Goal: Task Accomplishment & Management: Use online tool/utility

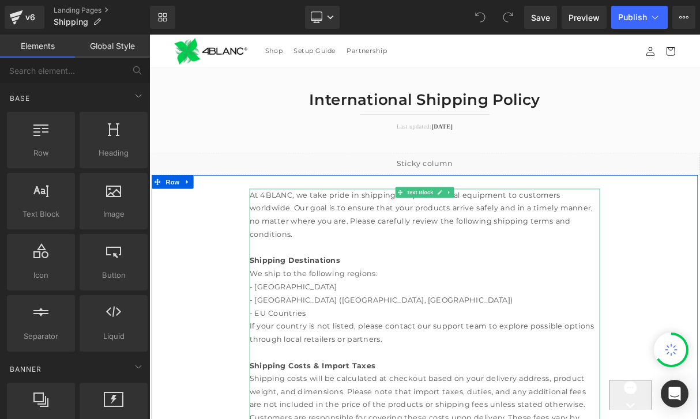
click at [382, 347] on div "- [GEOGRAPHIC_DATA]" at bounding box center [498, 355] width 444 height 17
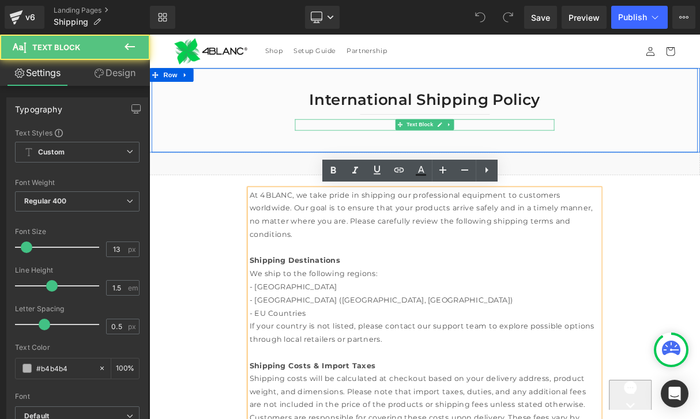
click at [542, 147] on p "Last updated: [DATE]" at bounding box center [498, 151] width 329 height 12
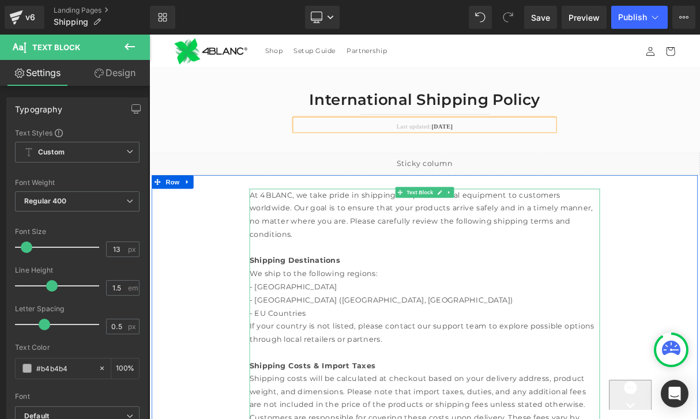
click at [305, 364] on div "- [GEOGRAPHIC_DATA] ([GEOGRAPHIC_DATA], [GEOGRAPHIC_DATA])" at bounding box center [498, 371] width 444 height 17
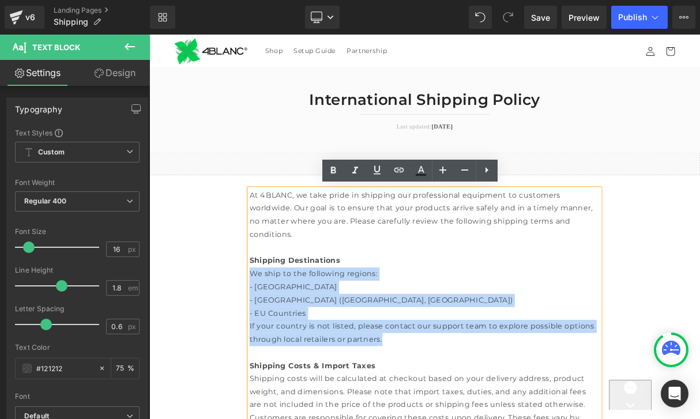
drag, startPoint x: 456, startPoint y: 412, endPoint x: 272, endPoint y: 333, distance: 200.6
paste div
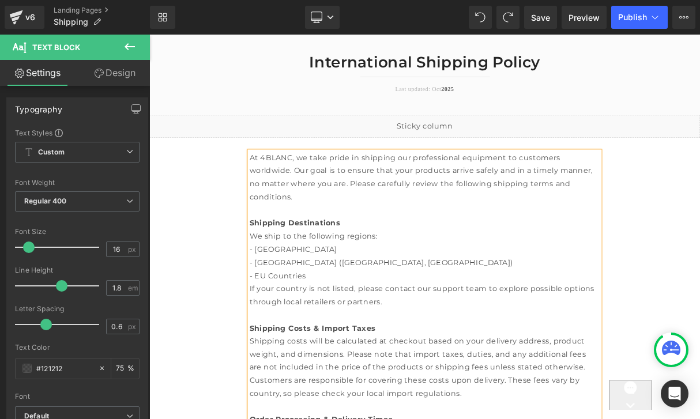
scroll to position [52, 0]
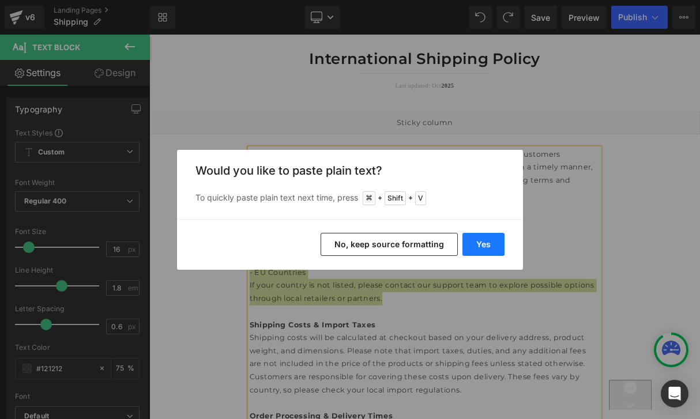
click at [483, 247] on button "Yes" at bounding box center [484, 244] width 42 height 23
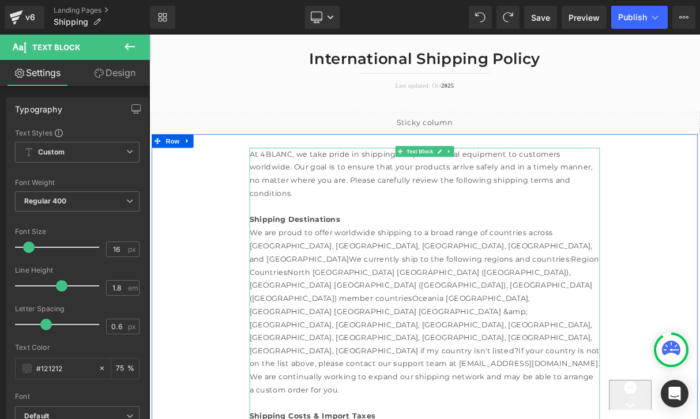
scroll to position [103, 0]
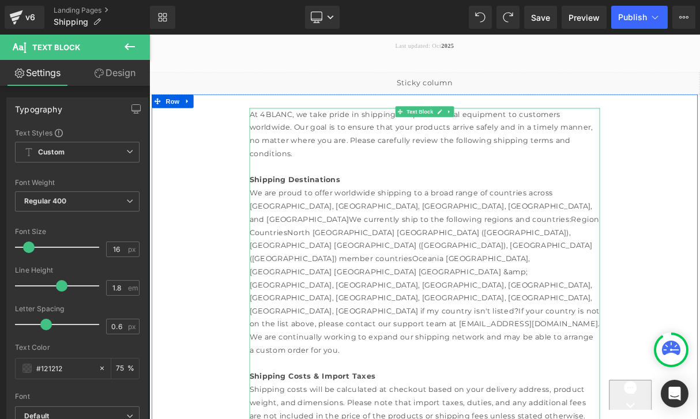
click at [385, 264] on div "We are proud to offer worldwide shipping to a broad range of countries across […" at bounding box center [498, 335] width 444 height 216
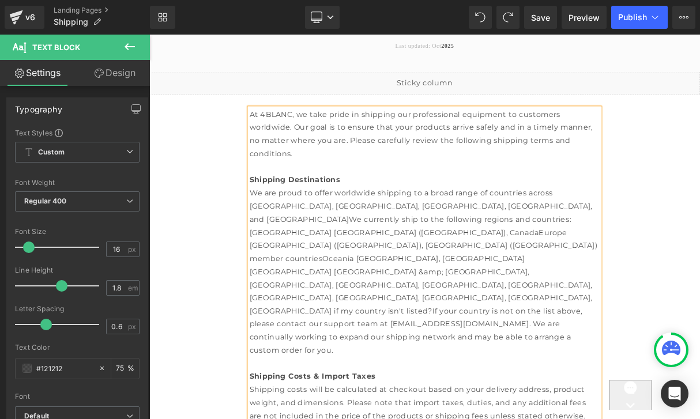
click at [510, 278] on div "[GEOGRAPHIC_DATA] [GEOGRAPHIC_DATA] ([GEOGRAPHIC_DATA]), CanadaEurope [GEOGRAPH…" at bounding box center [498, 360] width 444 height 166
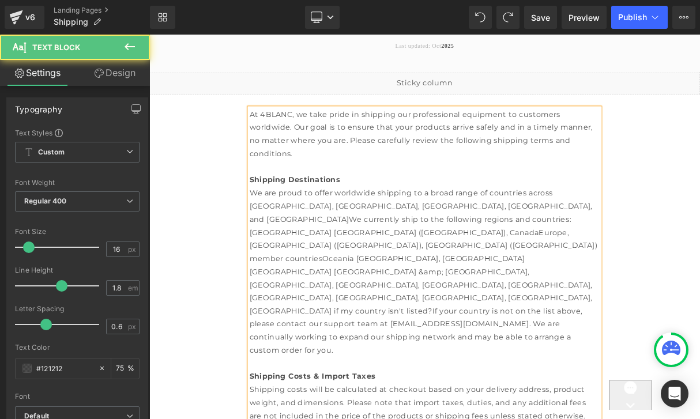
click at [377, 295] on div "[GEOGRAPHIC_DATA] [GEOGRAPHIC_DATA] ([GEOGRAPHIC_DATA]), CanadaEurope, [GEOGRAP…" at bounding box center [498, 360] width 444 height 166
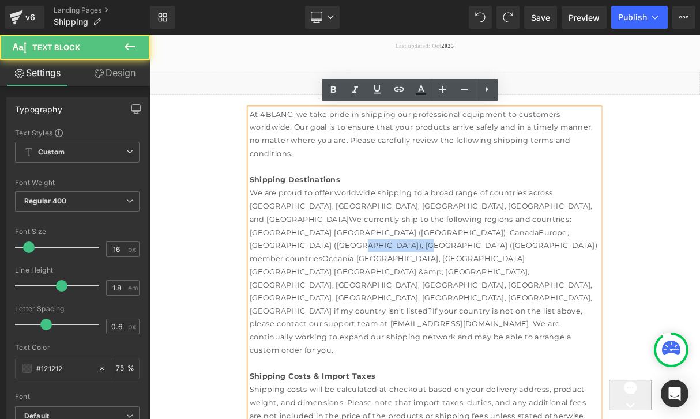
click at [377, 295] on div "[GEOGRAPHIC_DATA] [GEOGRAPHIC_DATA] ([GEOGRAPHIC_DATA]), CanadaEurope, [GEOGRAP…" at bounding box center [498, 360] width 444 height 166
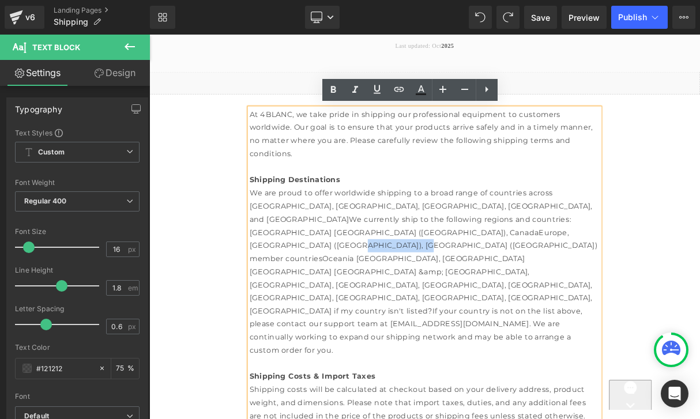
click at [386, 295] on div "[GEOGRAPHIC_DATA] [GEOGRAPHIC_DATA] ([GEOGRAPHIC_DATA]), CanadaEurope, [GEOGRAP…" at bounding box center [498, 360] width 444 height 166
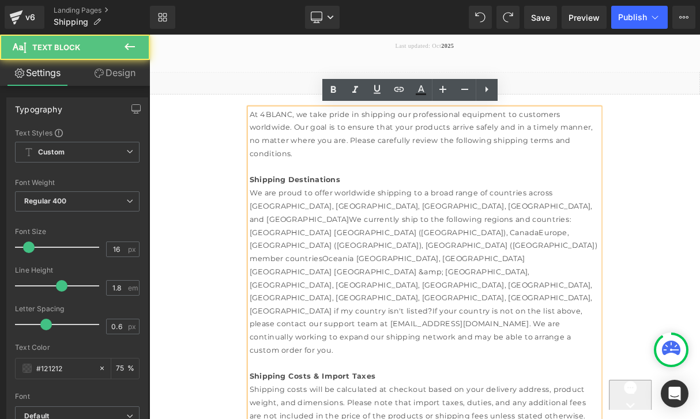
click at [388, 295] on div "[GEOGRAPHIC_DATA] [GEOGRAPHIC_DATA] ([GEOGRAPHIC_DATA]), CanadaEurope, [GEOGRAP…" at bounding box center [498, 360] width 444 height 166
click at [415, 297] on div "[GEOGRAPHIC_DATA] [GEOGRAPHIC_DATA] ([GEOGRAPHIC_DATA]), CanadaEurope, [GEOGRAP…" at bounding box center [498, 360] width 444 height 166
click at [429, 297] on div "[GEOGRAPHIC_DATA] [GEOGRAPHIC_DATA] ([GEOGRAPHIC_DATA]), CanadaEurope, [GEOGRAP…" at bounding box center [498, 360] width 444 height 166
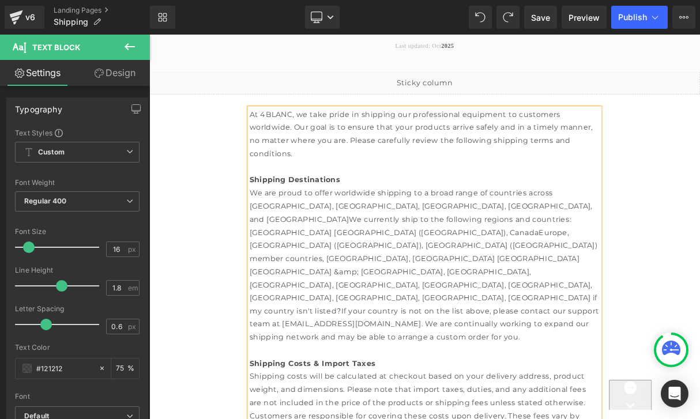
click at [509, 281] on div "[GEOGRAPHIC_DATA] [GEOGRAPHIC_DATA] ([GEOGRAPHIC_DATA]), CanadaEurope, [GEOGRAP…" at bounding box center [498, 351] width 444 height 149
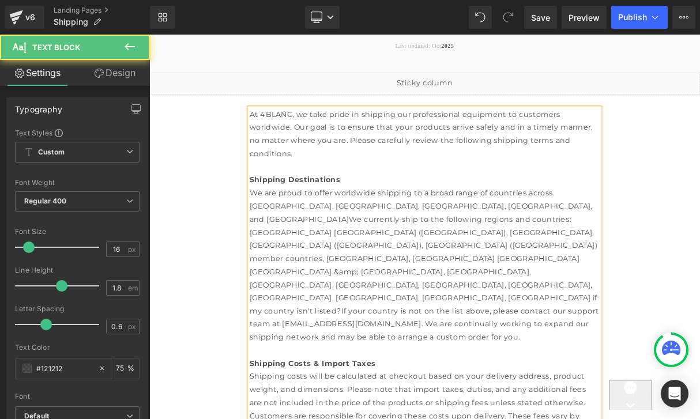
click at [483, 299] on div "[GEOGRAPHIC_DATA] [GEOGRAPHIC_DATA] ([GEOGRAPHIC_DATA]), [GEOGRAPHIC_DATA], [GE…" at bounding box center [498, 351] width 444 height 149
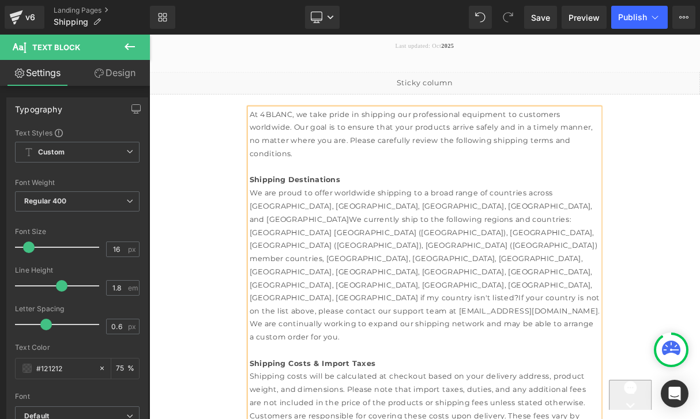
click at [548, 310] on div "[GEOGRAPHIC_DATA] [GEOGRAPHIC_DATA] ([GEOGRAPHIC_DATA]), [GEOGRAPHIC_DATA], [GE…" at bounding box center [498, 351] width 444 height 149
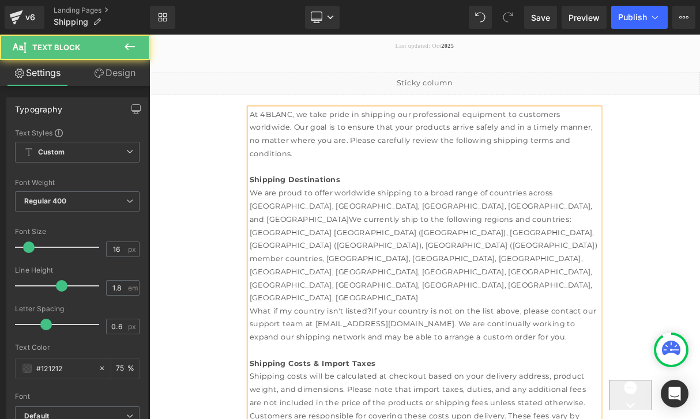
click at [553, 310] on div "[GEOGRAPHIC_DATA] [GEOGRAPHIC_DATA] ([GEOGRAPHIC_DATA]), [GEOGRAPHIC_DATA], [GE…" at bounding box center [498, 327] width 444 height 100
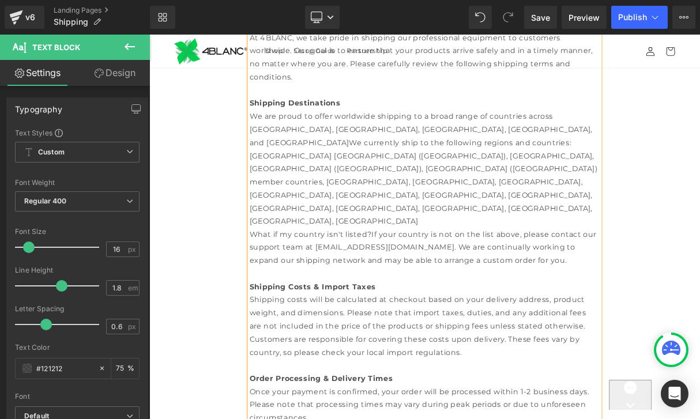
scroll to position [188, 0]
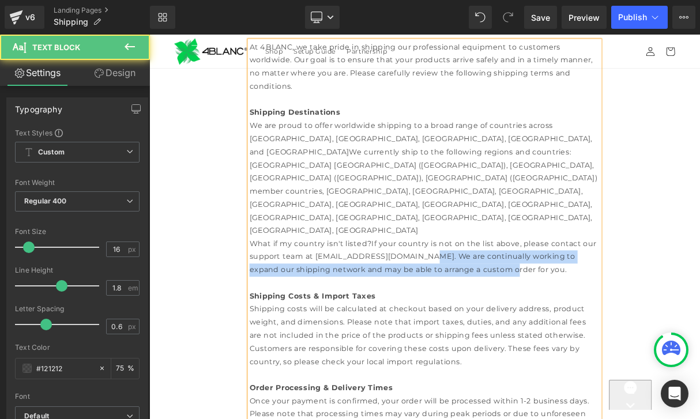
drag, startPoint x: 575, startPoint y: 275, endPoint x: 491, endPoint y: 261, distance: 84.3
click at [491, 291] on div "What if my country isn't listed?If your country is not on the list above, pleas…" at bounding box center [498, 316] width 444 height 50
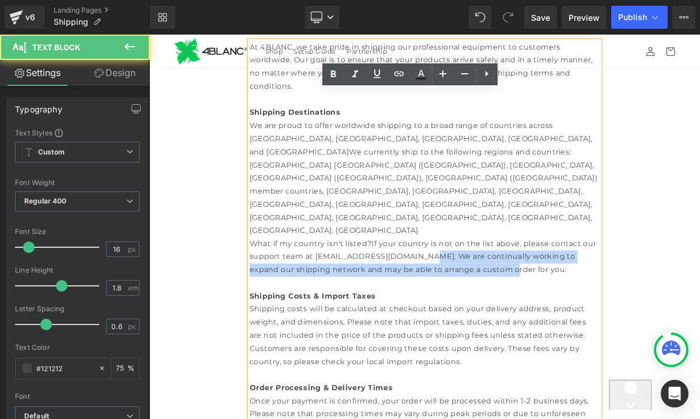
click at [347, 341] on div at bounding box center [498, 349] width 444 height 17
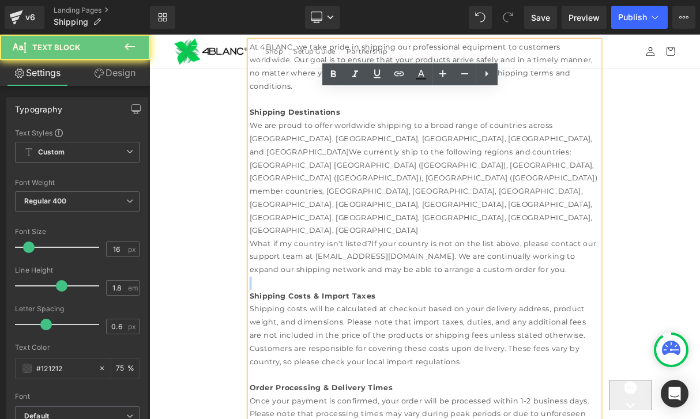
click at [347, 341] on div at bounding box center [498, 349] width 444 height 17
click at [339, 341] on div at bounding box center [498, 349] width 444 height 17
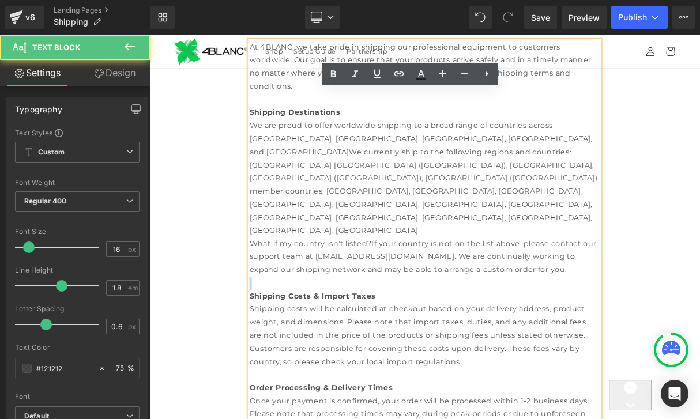
click at [339, 341] on div at bounding box center [498, 349] width 444 height 17
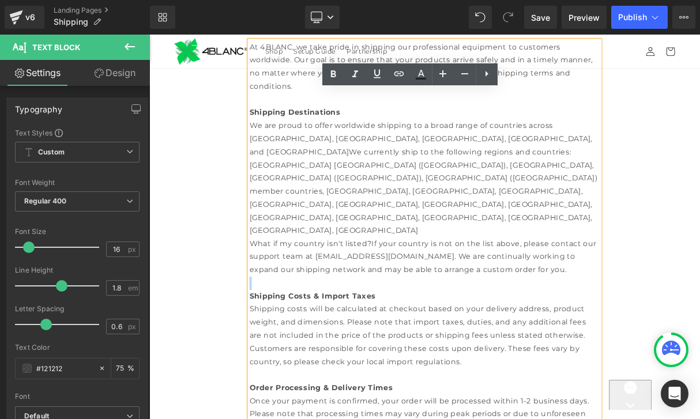
click at [321, 341] on div at bounding box center [498, 349] width 444 height 17
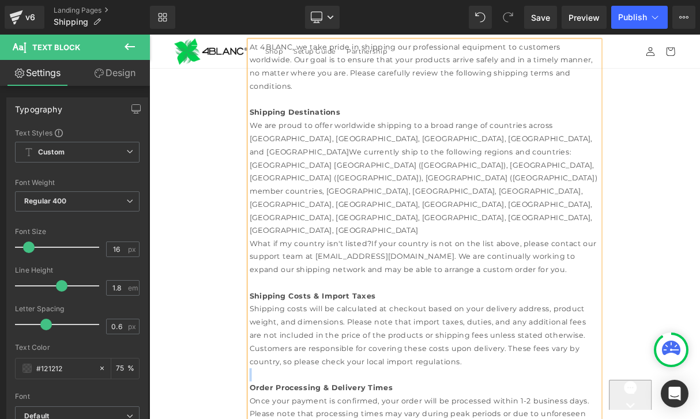
copy br
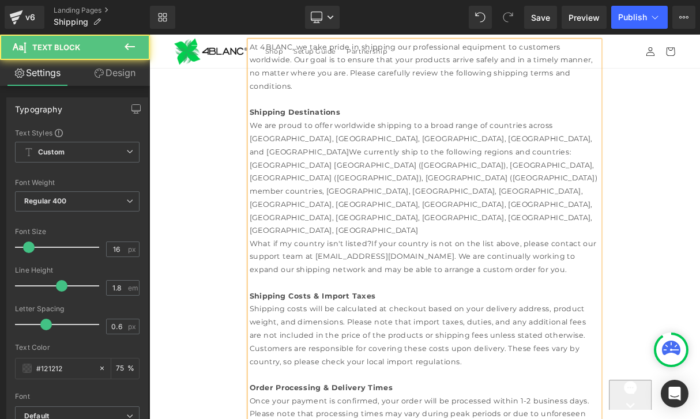
click at [560, 226] on div "[GEOGRAPHIC_DATA] [GEOGRAPHIC_DATA] ([GEOGRAPHIC_DATA]), [GEOGRAPHIC_DATA], [GE…" at bounding box center [498, 242] width 444 height 100
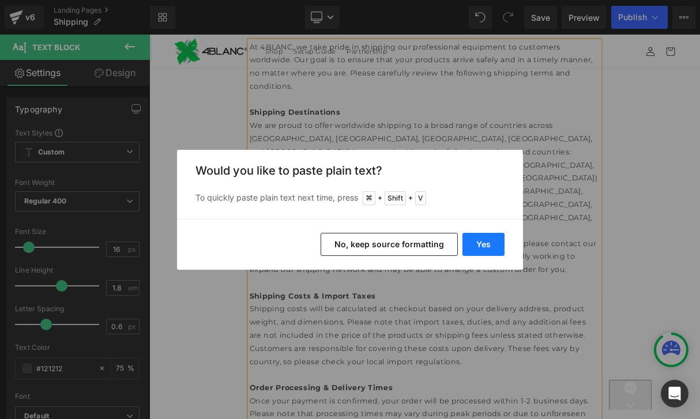
click at [465, 247] on button "Yes" at bounding box center [484, 244] width 42 height 23
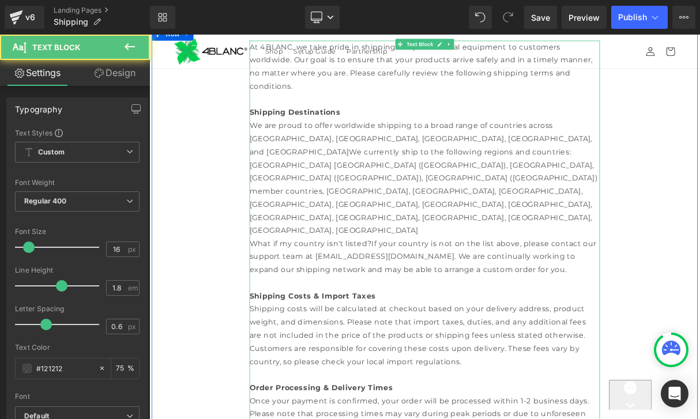
click at [557, 291] on div "What if my country isn't listed?If your country is not on the list above, pleas…" at bounding box center [498, 316] width 444 height 50
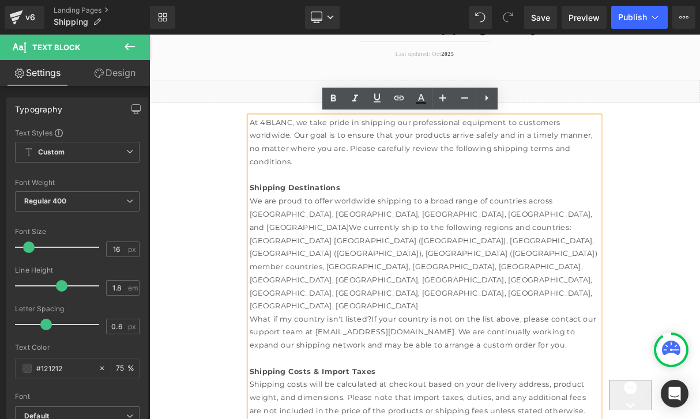
scroll to position [92, 0]
click at [489, 95] on icon at bounding box center [487, 98] width 14 height 14
click at [540, 388] on div "What if my country isn't listed?If your country is not on the list above, pleas…" at bounding box center [498, 413] width 444 height 50
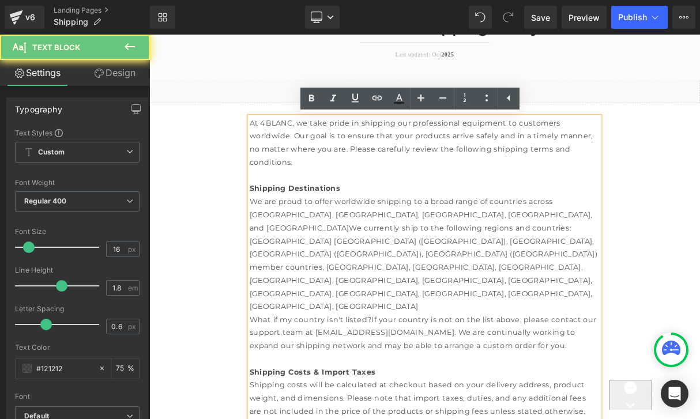
click at [554, 317] on div "[GEOGRAPHIC_DATA] [GEOGRAPHIC_DATA] ([GEOGRAPHIC_DATA]), [GEOGRAPHIC_DATA], [GE…" at bounding box center [498, 338] width 444 height 100
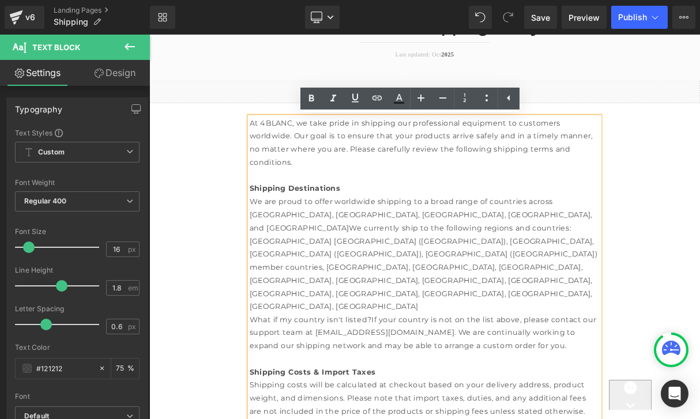
click at [550, 269] on div "We are proud to offer worldwide shipping to a broad range of countries across […" at bounding box center [498, 263] width 444 height 50
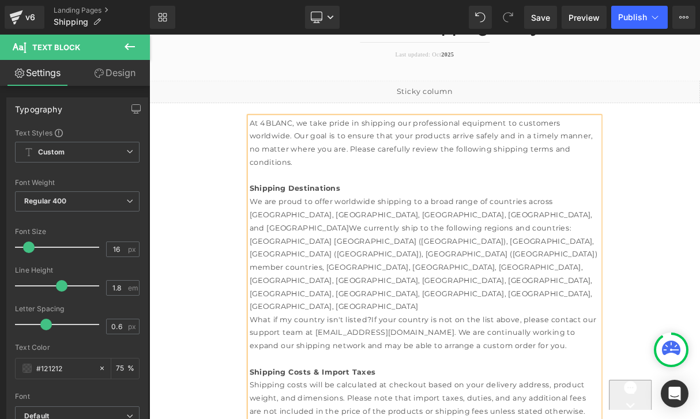
click at [580, 322] on div "[GEOGRAPHIC_DATA] [GEOGRAPHIC_DATA] ([GEOGRAPHIC_DATA]), [GEOGRAPHIC_DATA], [GE…" at bounding box center [498, 338] width 444 height 100
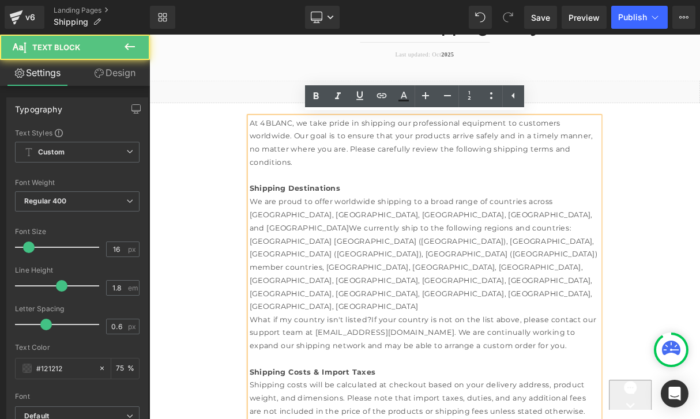
click at [427, 388] on div "What if my country isn't listed?If your country is not on the list above, pleas…" at bounding box center [498, 413] width 444 height 50
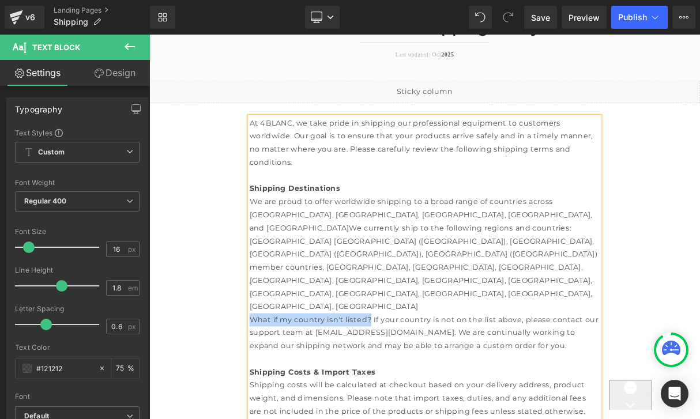
drag, startPoint x: 426, startPoint y: 341, endPoint x: 269, endPoint y: 339, distance: 156.9
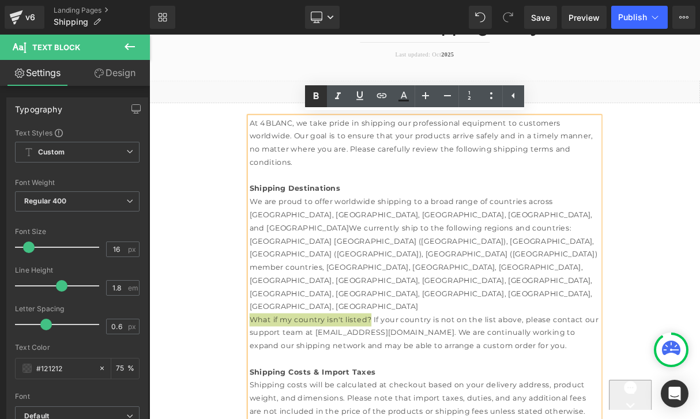
click at [316, 95] on icon at bounding box center [316, 96] width 14 height 14
click at [560, 320] on div "[GEOGRAPHIC_DATA] [GEOGRAPHIC_DATA] ([GEOGRAPHIC_DATA]), [GEOGRAPHIC_DATA], [GE…" at bounding box center [498, 338] width 444 height 100
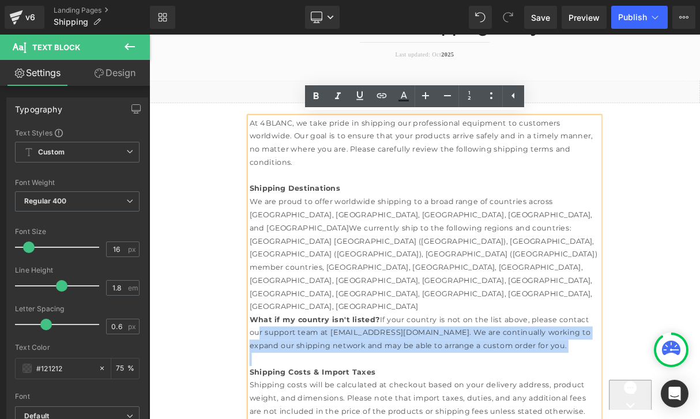
drag, startPoint x: 275, startPoint y: 409, endPoint x: 280, endPoint y: 355, distance: 53.8
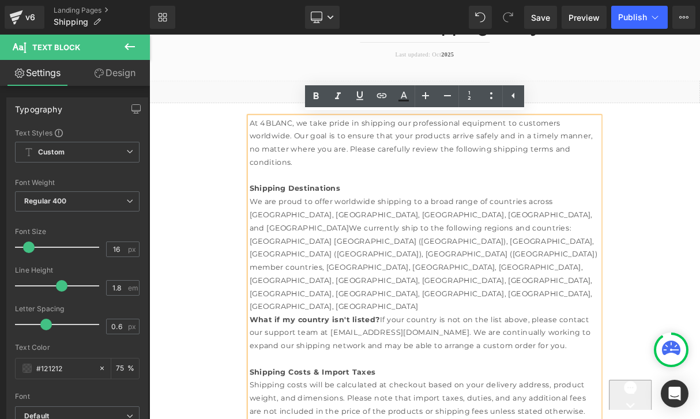
click at [279, 390] on strong "What if my country isn't listed?" at bounding box center [358, 395] width 165 height 11
click at [474, 311] on div "[GEOGRAPHIC_DATA] [GEOGRAPHIC_DATA] ([GEOGRAPHIC_DATA]), [GEOGRAPHIC_DATA], [GE…" at bounding box center [498, 338] width 444 height 100
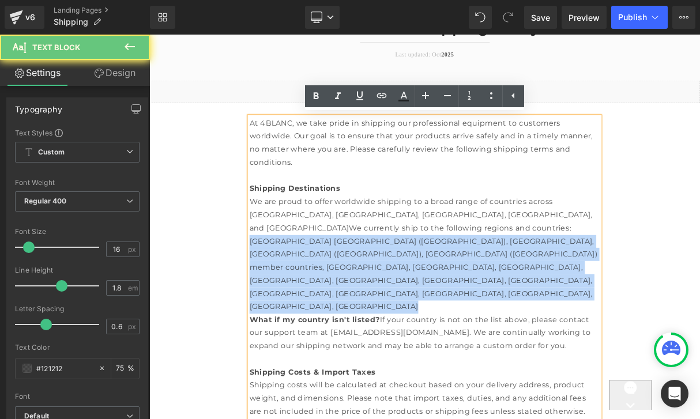
click at [474, 311] on div "[GEOGRAPHIC_DATA] [GEOGRAPHIC_DATA] ([GEOGRAPHIC_DATA]), [GEOGRAPHIC_DATA], [GE…" at bounding box center [498, 338] width 444 height 100
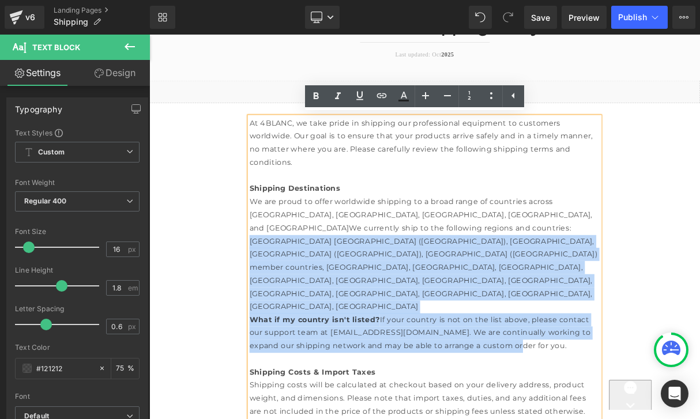
drag, startPoint x: 619, startPoint y: 377, endPoint x: 262, endPoint y: 290, distance: 367.4
copy div "[GEOGRAPHIC_DATA] [GEOGRAPHIC_DATA] ([GEOGRAPHIC_DATA]), [GEOGRAPHIC_DATA], [GE…"
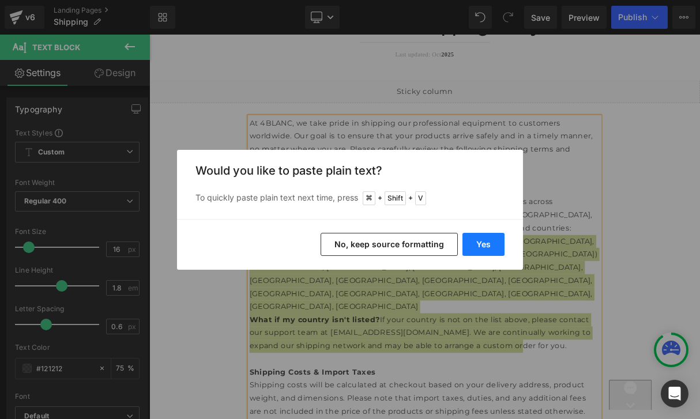
click at [481, 240] on button "Yes" at bounding box center [484, 244] width 42 height 23
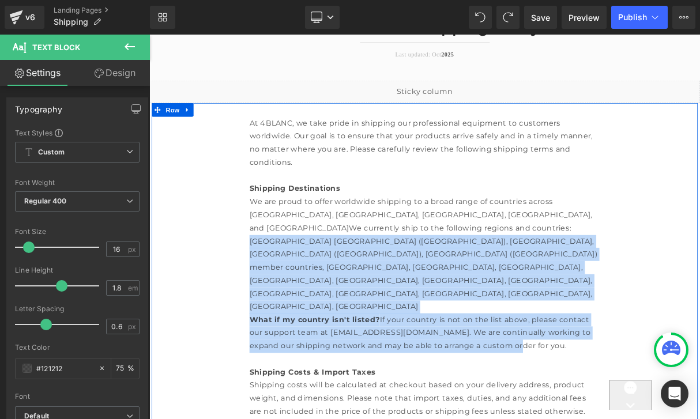
drag, startPoint x: 625, startPoint y: 374, endPoint x: 241, endPoint y: 295, distance: 392.6
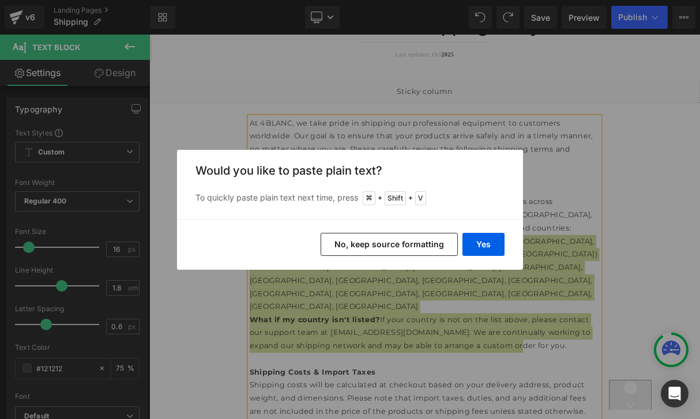
click at [399, 241] on button "No, keep source formatting" at bounding box center [389, 244] width 137 height 23
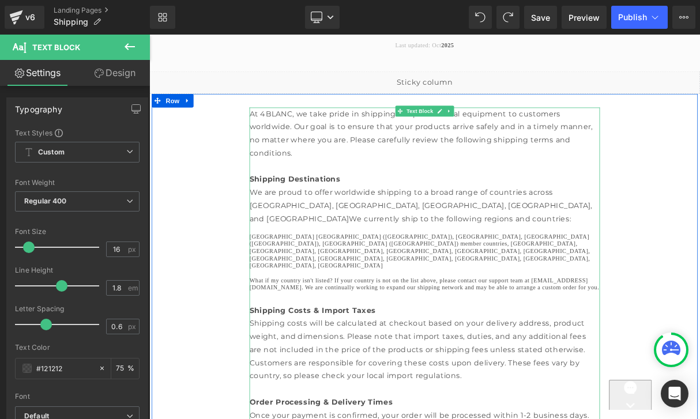
scroll to position [107, 0]
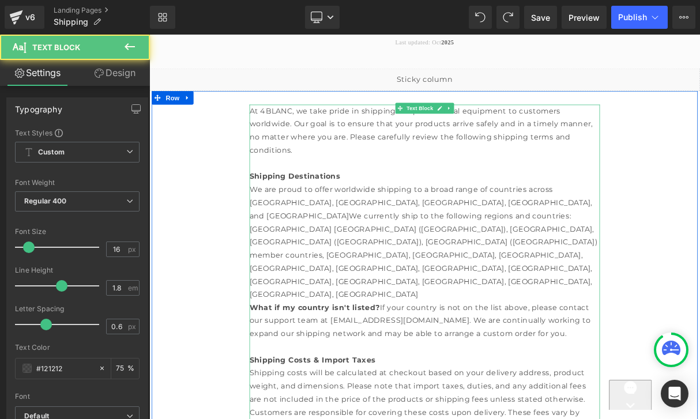
click at [554, 307] on div "[GEOGRAPHIC_DATA] [GEOGRAPHIC_DATA] ([GEOGRAPHIC_DATA]), [GEOGRAPHIC_DATA], [GE…" at bounding box center [498, 323] width 444 height 100
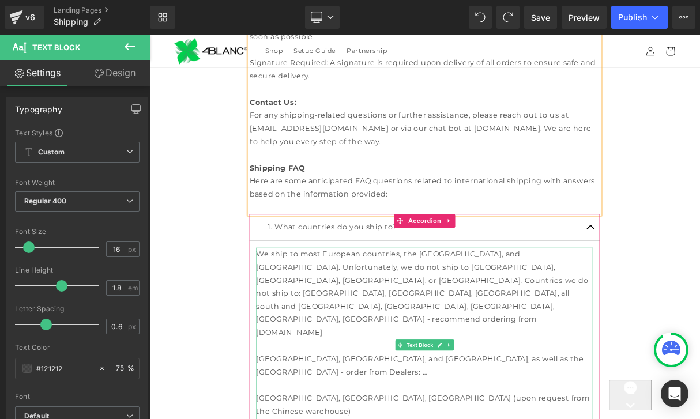
scroll to position [1647, 0]
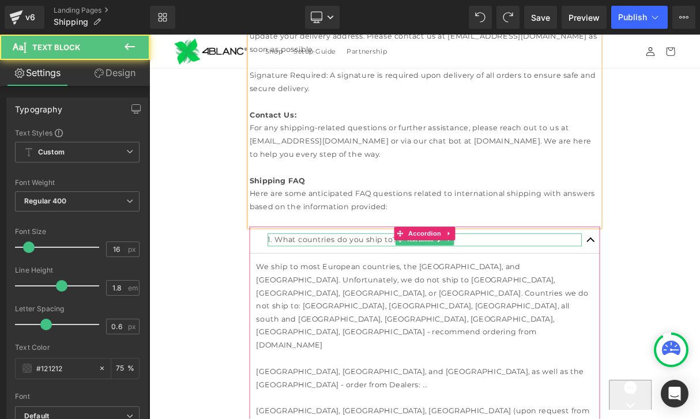
click at [678, 287] on p "1. What countries do you ship to?" at bounding box center [498, 295] width 398 height 17
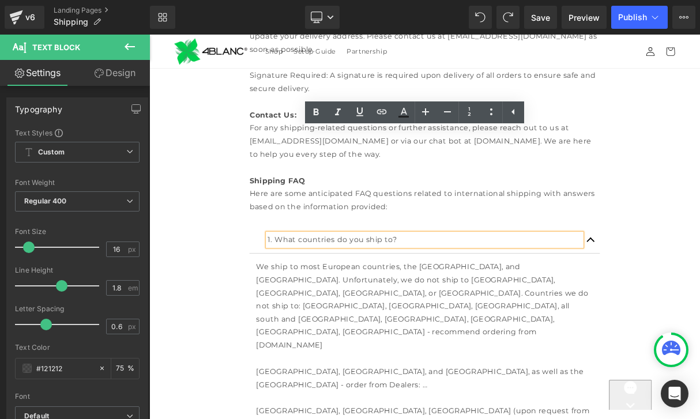
click at [700, 278] on button "button" at bounding box center [708, 295] width 23 height 34
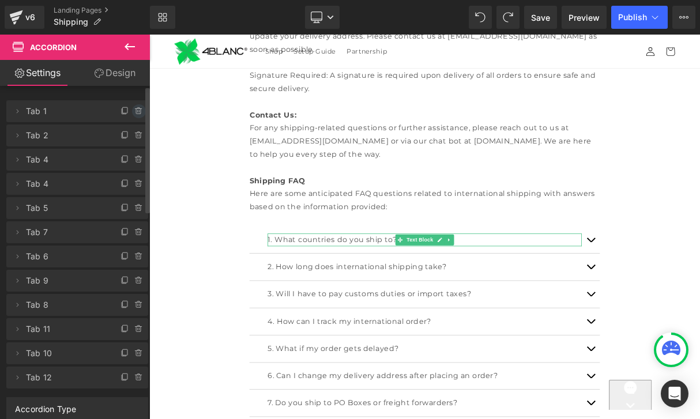
click at [136, 114] on icon at bounding box center [138, 111] width 5 height 5
click at [133, 114] on button "Delete" at bounding box center [126, 111] width 36 height 15
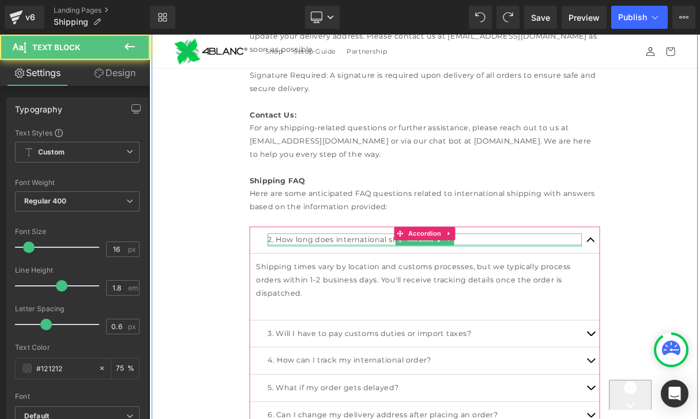
click at [361, 300] on div at bounding box center [498, 301] width 398 height 3
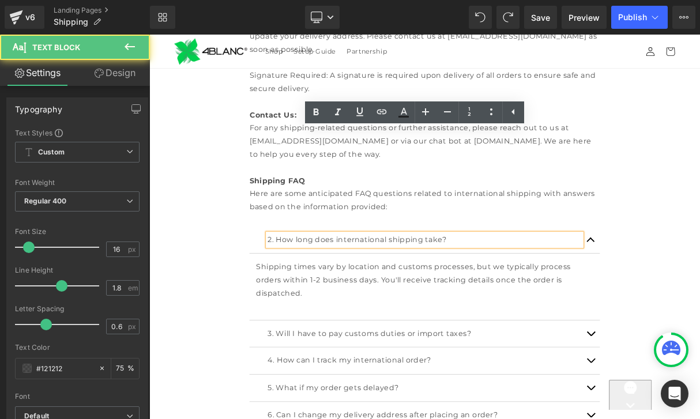
drag, startPoint x: 299, startPoint y: 165, endPoint x: 387, endPoint y: 175, distance: 88.2
click at [299, 287] on p "2. How long does international shipping take?" at bounding box center [498, 295] width 398 height 17
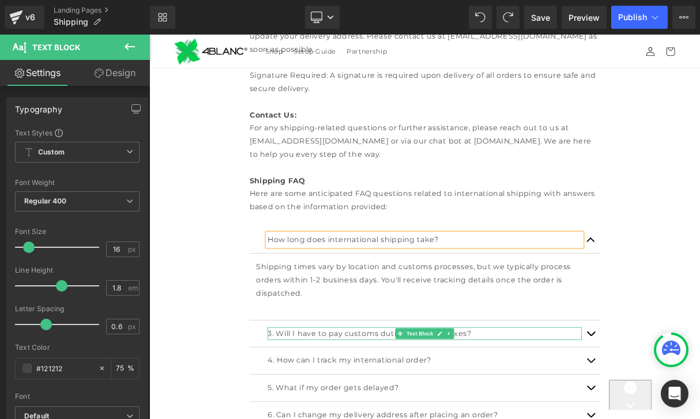
click at [387, 405] on p "3. Will I have to pay customs duties or import taxes?" at bounding box center [498, 413] width 398 height 17
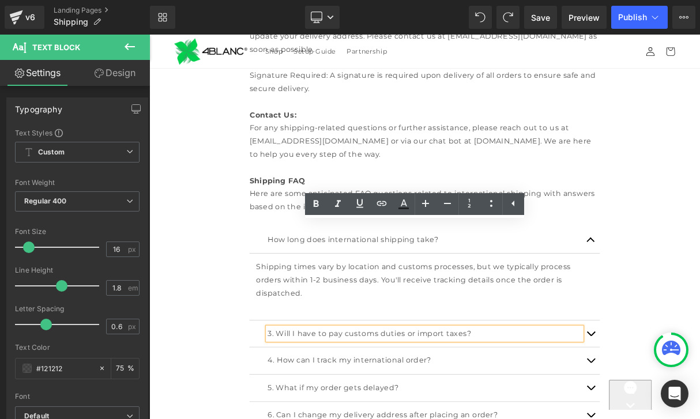
click at [306, 405] on p "3. Will I have to pay customs duties or import taxes?" at bounding box center [498, 413] width 398 height 17
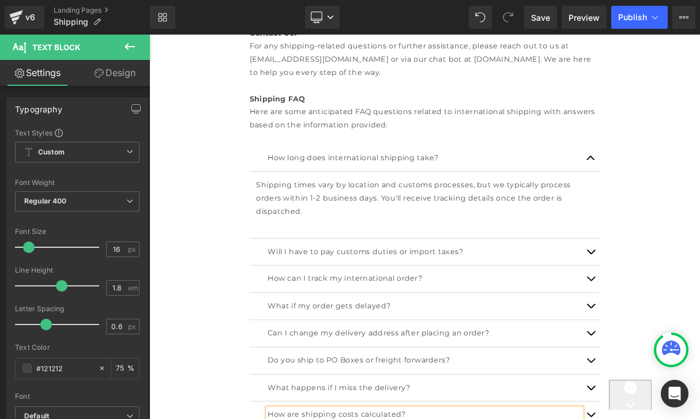
scroll to position [1766, 0]
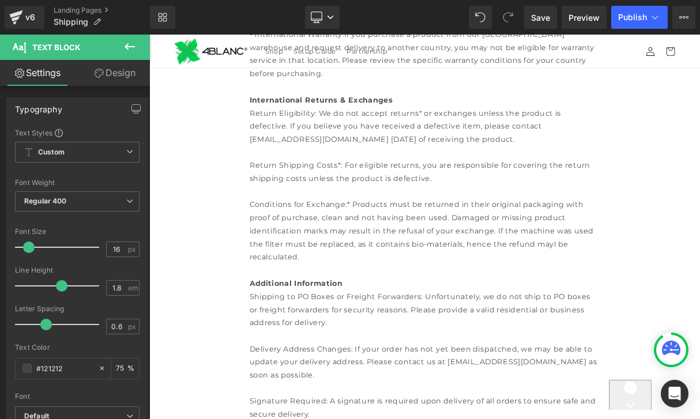
scroll to position [1227, 0]
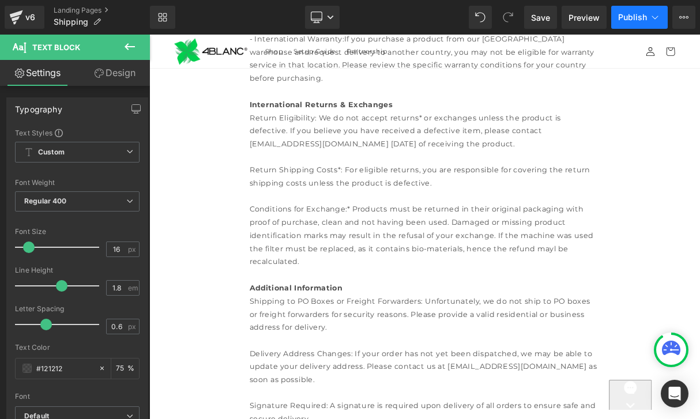
click at [631, 21] on span "Publish" at bounding box center [632, 17] width 29 height 9
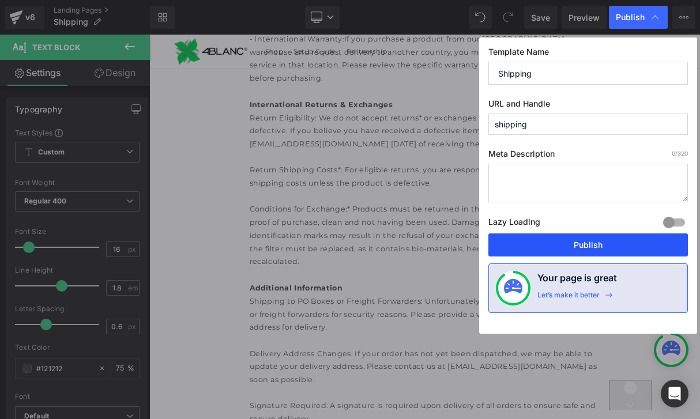
click at [570, 248] on button "Publish" at bounding box center [589, 245] width 200 height 23
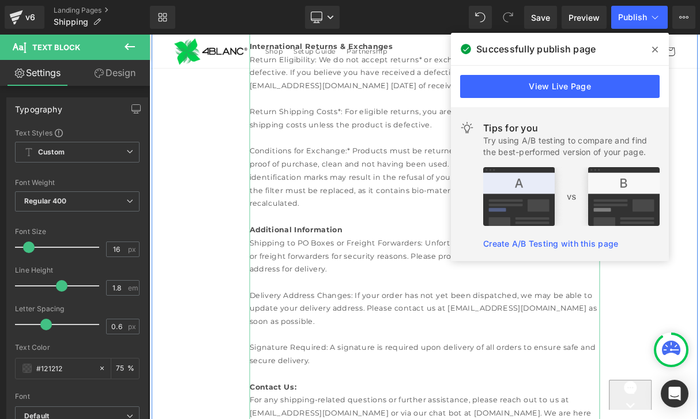
scroll to position [1399, 0]
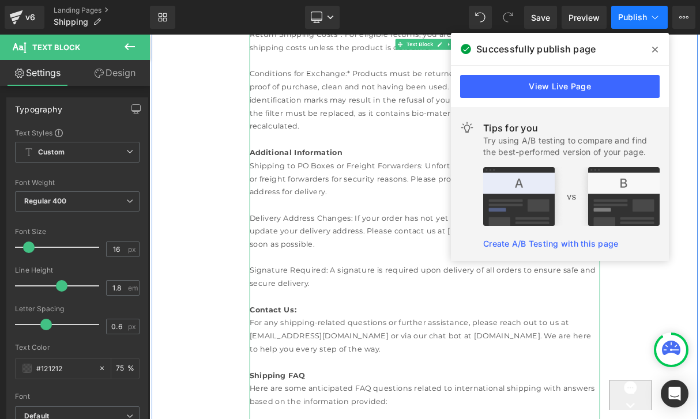
click at [629, 20] on span "Publish" at bounding box center [632, 17] width 29 height 9
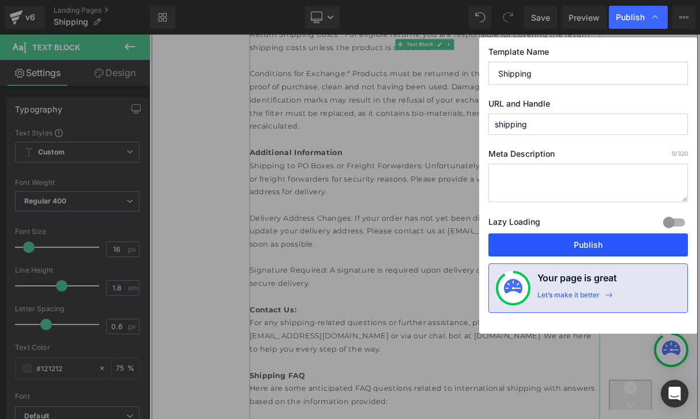
click at [557, 242] on button "Publish" at bounding box center [589, 245] width 200 height 23
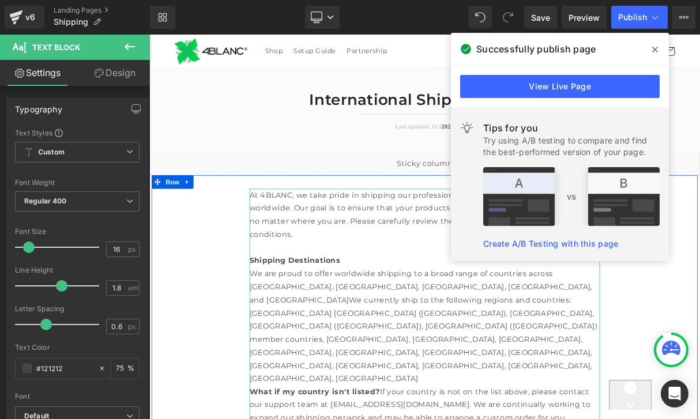
scroll to position [137, 0]
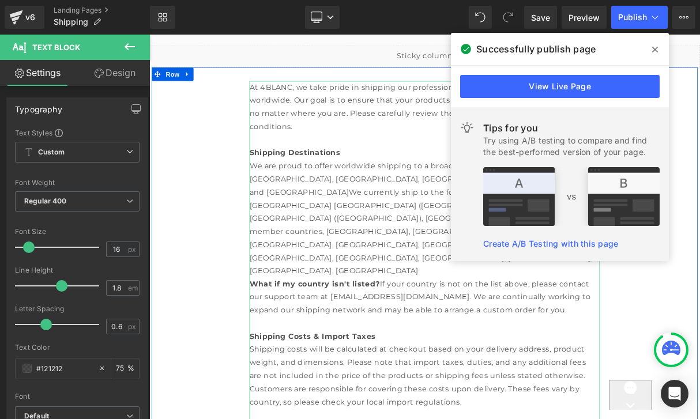
click at [336, 273] on div "[GEOGRAPHIC_DATA] [GEOGRAPHIC_DATA] ([GEOGRAPHIC_DATA]), [GEOGRAPHIC_DATA], [GE…" at bounding box center [498, 293] width 444 height 100
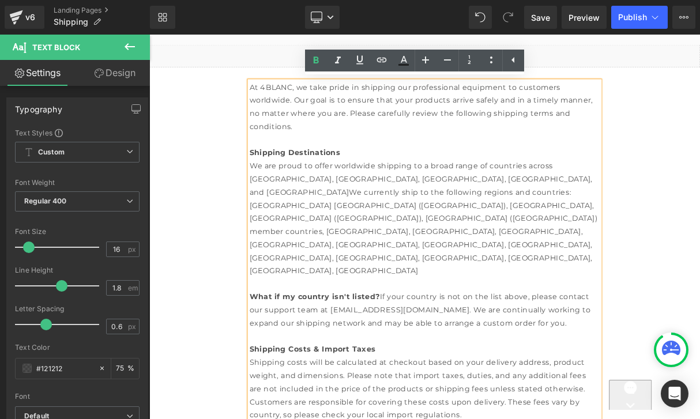
click at [276, 246] on div "[GEOGRAPHIC_DATA] [GEOGRAPHIC_DATA] ([GEOGRAPHIC_DATA]), [GEOGRAPHIC_DATA], [GE…" at bounding box center [498, 293] width 444 height 100
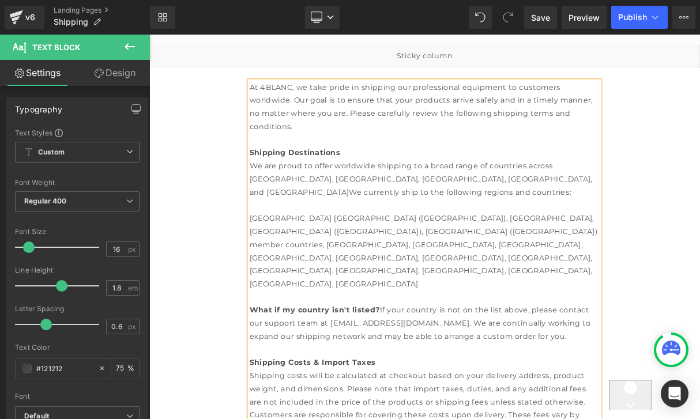
click at [408, 267] on span "[GEOGRAPHIC_DATA] [GEOGRAPHIC_DATA] ([GEOGRAPHIC_DATA]), [GEOGRAPHIC_DATA], [GE…" at bounding box center [496, 309] width 441 height 94
drag, startPoint x: 350, startPoint y: 264, endPoint x: 269, endPoint y: 264, distance: 81.3
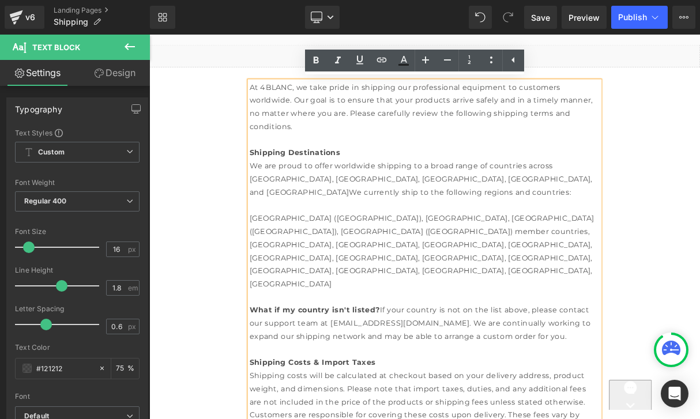
click at [533, 283] on span "[GEOGRAPHIC_DATA] ([GEOGRAPHIC_DATA]), [GEOGRAPHIC_DATA], [GEOGRAPHIC_DATA] ([G…" at bounding box center [494, 309] width 437 height 94
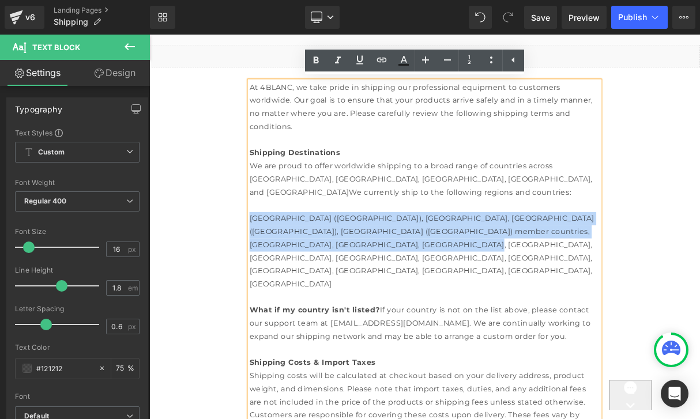
drag, startPoint x: 526, startPoint y: 292, endPoint x: 275, endPoint y: 261, distance: 252.8
click at [276, 261] on div "[GEOGRAPHIC_DATA] ([GEOGRAPHIC_DATA]), [GEOGRAPHIC_DATA], [GEOGRAPHIC_DATA] ([G…" at bounding box center [498, 310] width 444 height 100
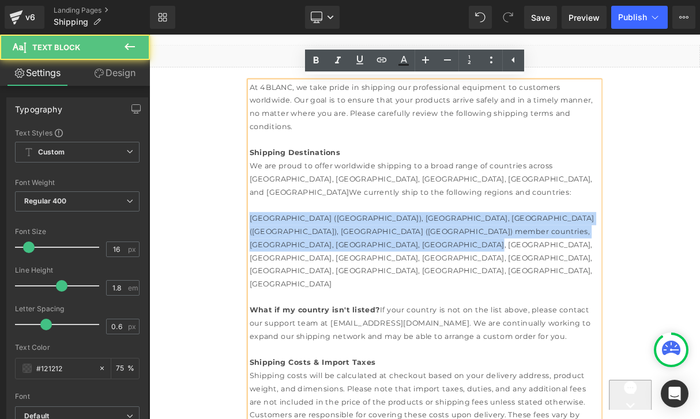
click at [355, 262] on span "[GEOGRAPHIC_DATA] ([GEOGRAPHIC_DATA]), [GEOGRAPHIC_DATA], [GEOGRAPHIC_DATA] ([G…" at bounding box center [494, 309] width 437 height 94
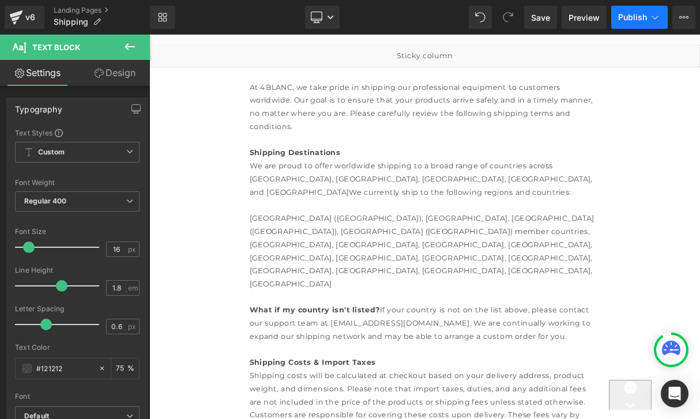
click at [637, 21] on span "Publish" at bounding box center [632, 17] width 29 height 9
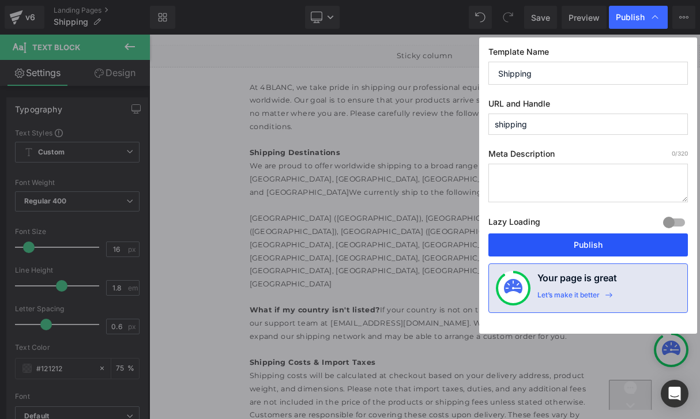
click at [547, 238] on button "Publish" at bounding box center [589, 245] width 200 height 23
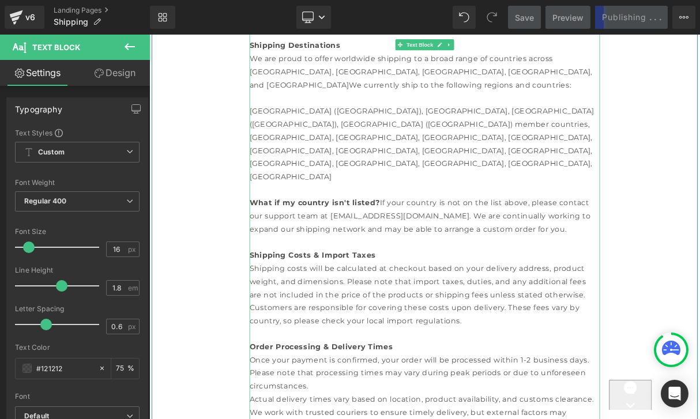
scroll to position [275, 0]
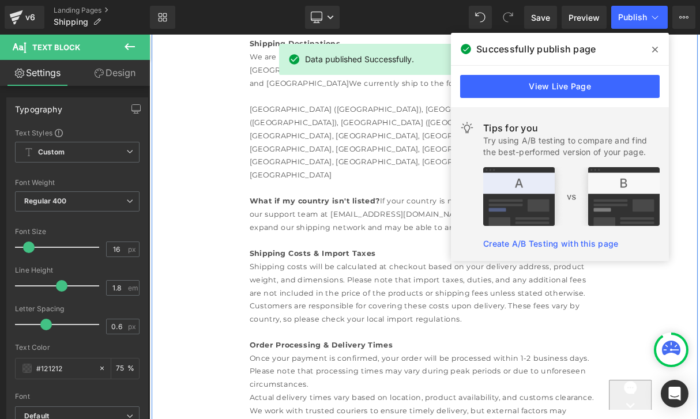
click at [654, 55] on span at bounding box center [655, 49] width 18 height 18
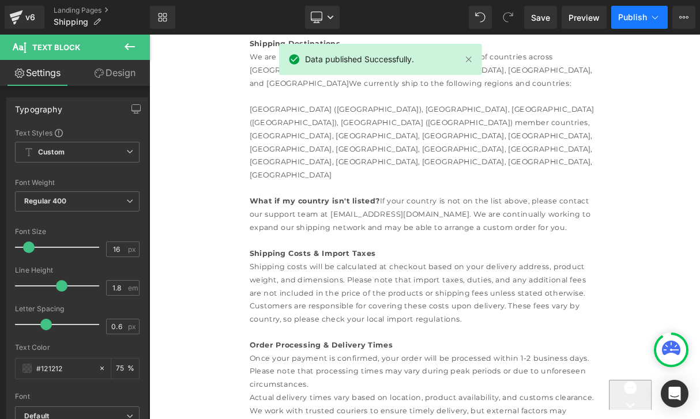
click at [637, 21] on span "Publish" at bounding box center [632, 17] width 29 height 9
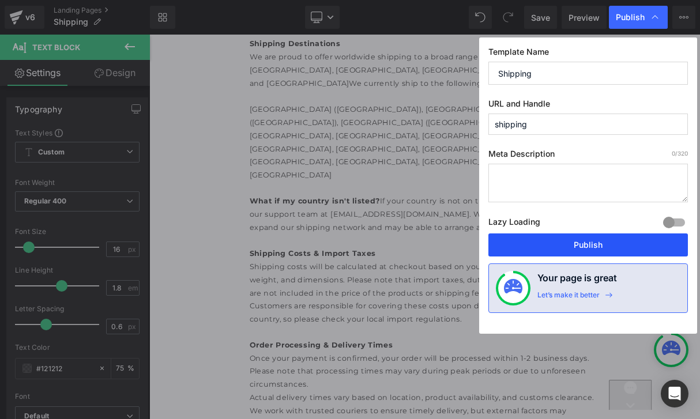
click at [564, 253] on button "Publish" at bounding box center [589, 245] width 200 height 23
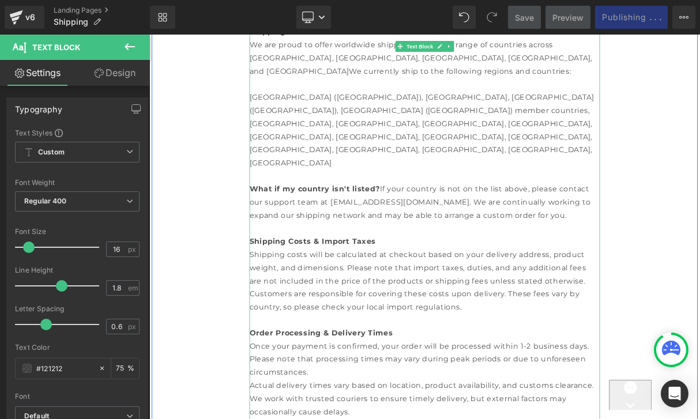
scroll to position [294, 0]
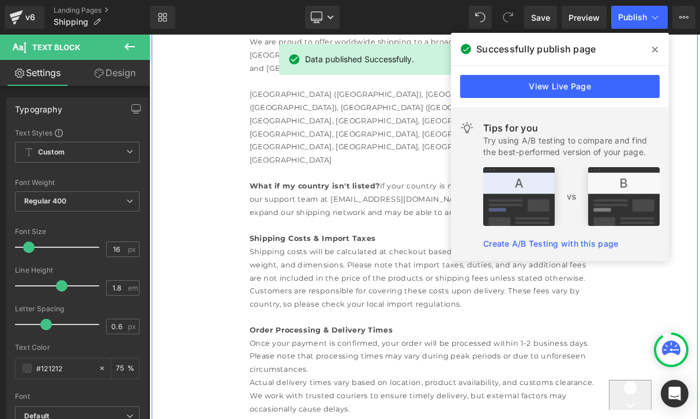
click at [657, 54] on icon at bounding box center [655, 49] width 6 height 9
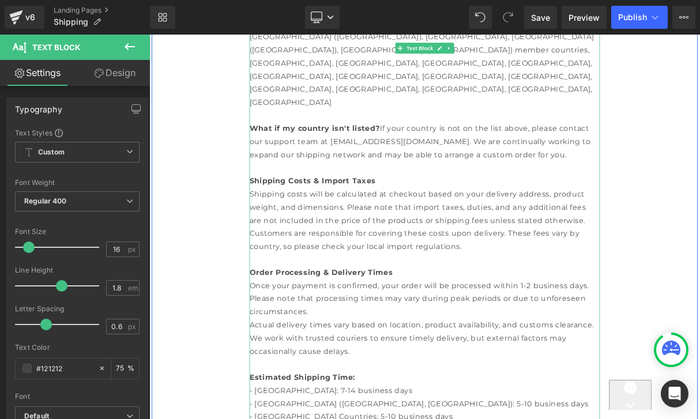
scroll to position [371, 0]
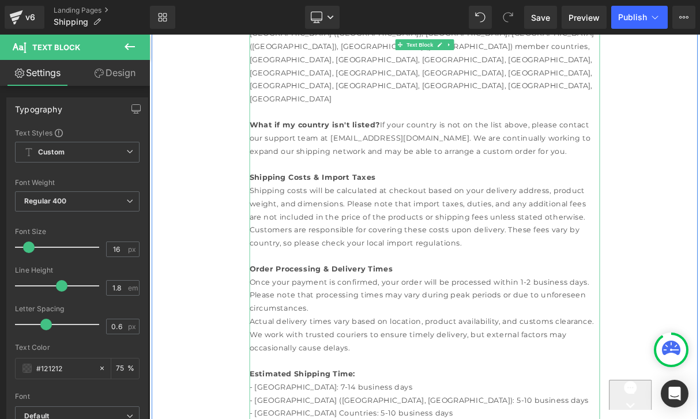
click at [459, 390] on div "Actual delivery times vary based on location, product availability, and customs…" at bounding box center [498, 415] width 444 height 50
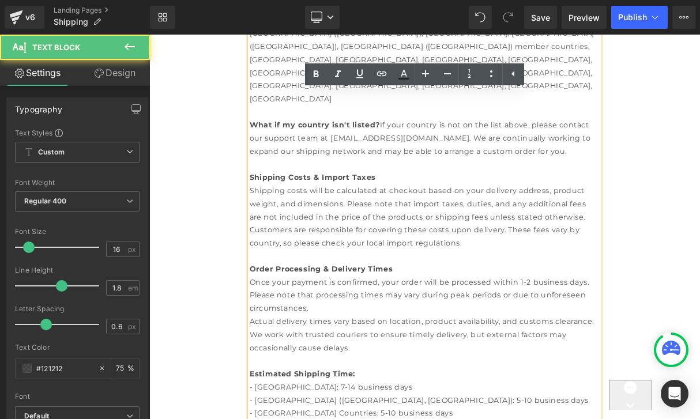
click at [459, 390] on div "Actual delivery times vary based on location, product availability, and customs…" at bounding box center [498, 415] width 444 height 50
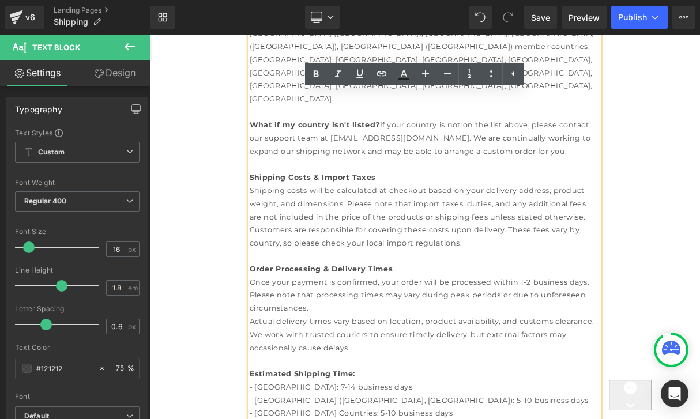
click at [474, 341] on div "Once your payment is confirmed, your order will be processed within 1-2 busines…" at bounding box center [498, 366] width 444 height 50
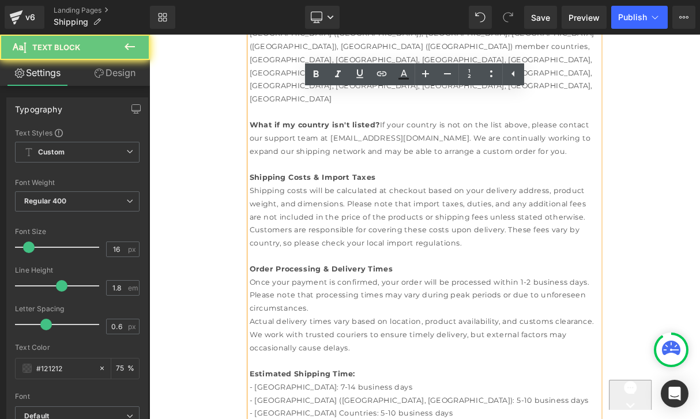
click at [474, 341] on div "Once your payment is confirmed, your order will be processed within 1-2 busines…" at bounding box center [498, 366] width 444 height 50
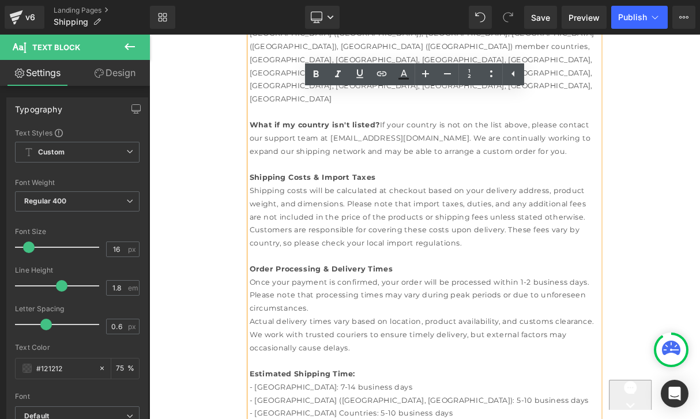
click at [455, 341] on div "Once your payment is confirmed, your order will be processed within 1-2 busines…" at bounding box center [498, 366] width 444 height 50
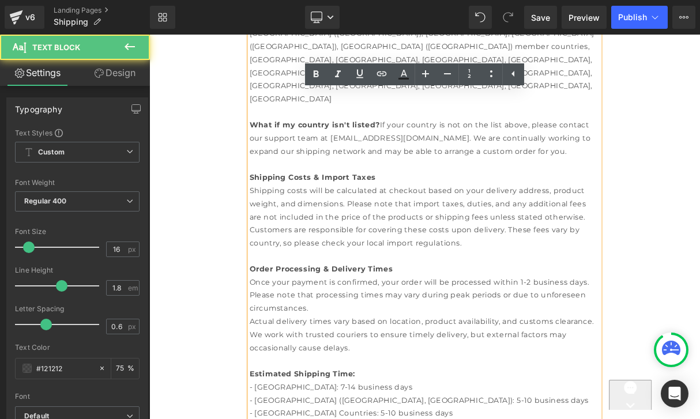
click at [455, 341] on div "Once your payment is confirmed, your order will be processed within 1-2 busines…" at bounding box center [498, 366] width 444 height 50
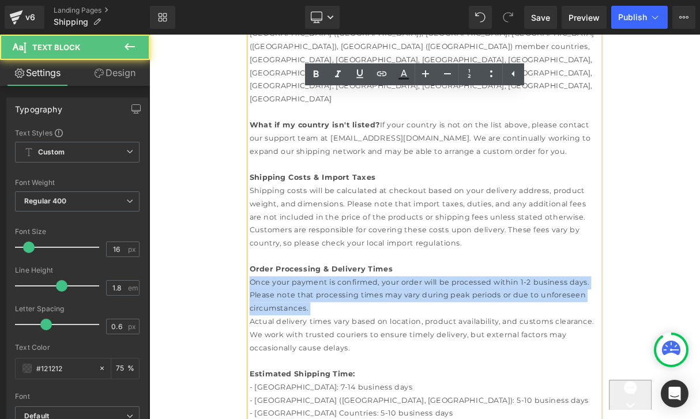
click at [455, 341] on div "Once your payment is confirmed, your order will be processed within 1-2 busines…" at bounding box center [498, 366] width 444 height 50
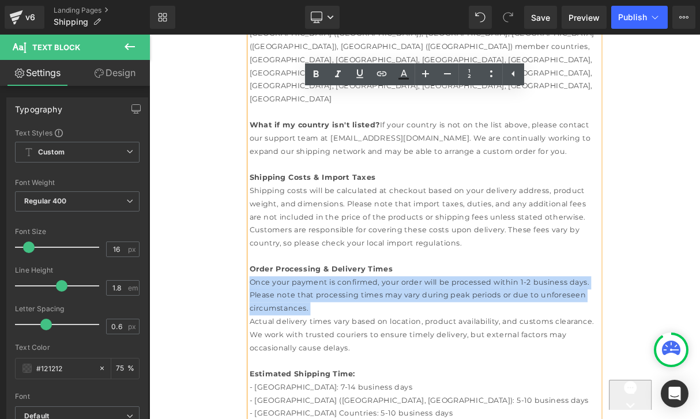
click at [473, 390] on div "Actual delivery times vary based on location, product availability, and customs…" at bounding box center [498, 415] width 444 height 50
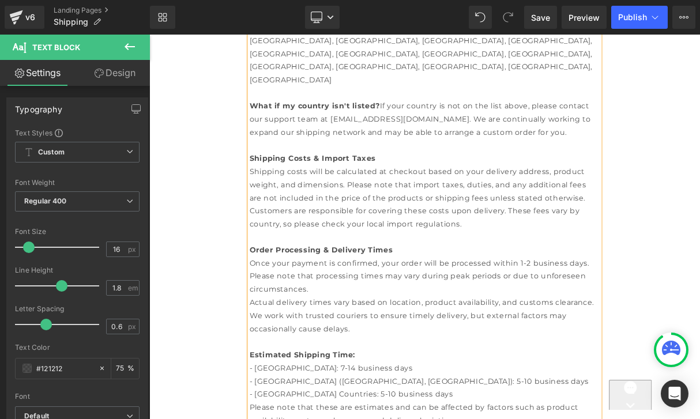
scroll to position [414, 0]
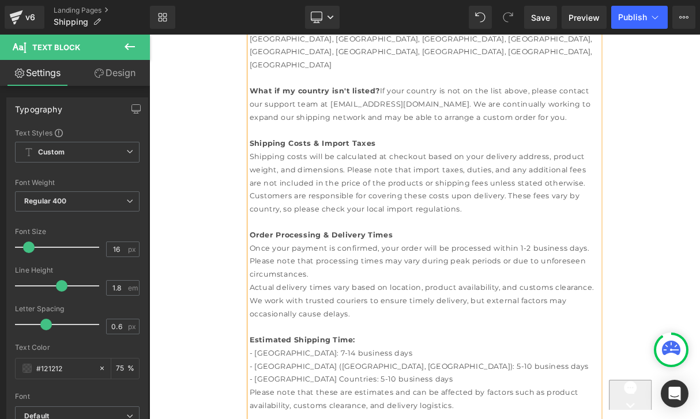
click at [458, 348] on div "Actual delivery times vary based on location, product availability, and customs…" at bounding box center [498, 373] width 444 height 50
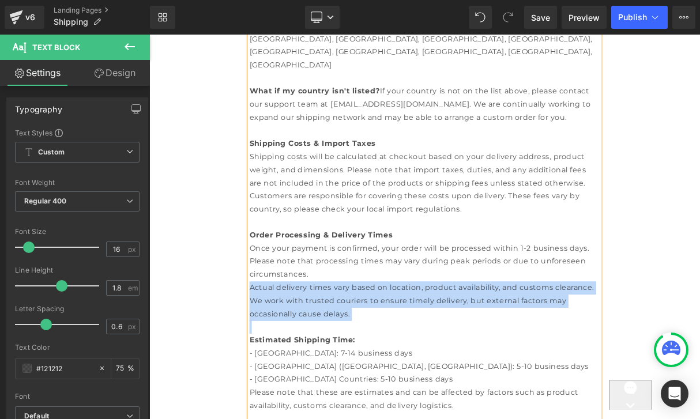
click at [458, 348] on div "Actual delivery times vary based on location, product availability, and customs…" at bounding box center [498, 373] width 444 height 50
click at [415, 348] on div "Actual delivery times vary based on location, product availability, and customs…" at bounding box center [498, 373] width 444 height 50
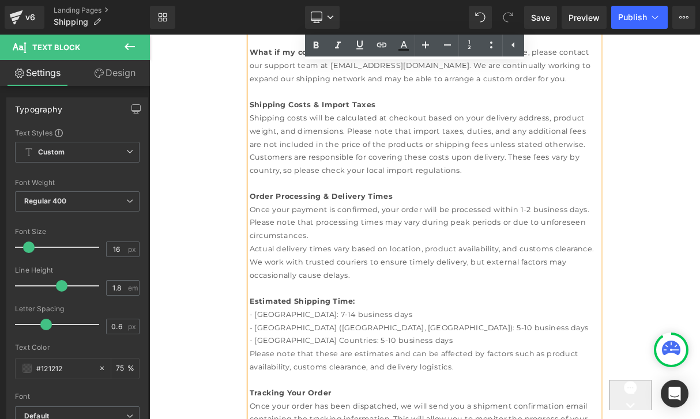
scroll to position [464, 0]
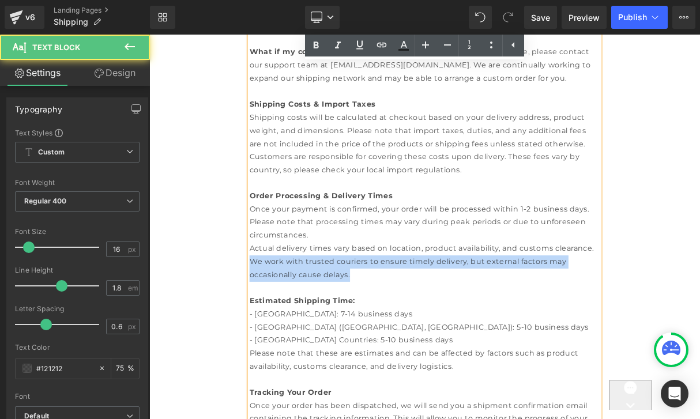
drag, startPoint x: 368, startPoint y: 264, endPoint x: 428, endPoint y: 254, distance: 60.7
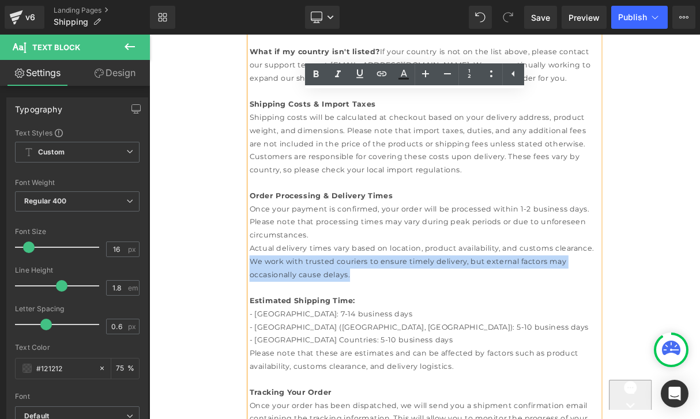
click at [431, 298] on div "Actual delivery times vary based on location, product availability, and customs…" at bounding box center [498, 323] width 444 height 50
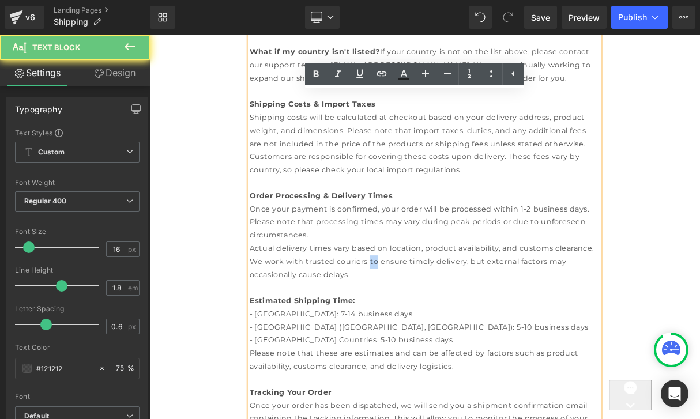
click at [431, 298] on div "Actual delivery times vary based on location, product availability, and customs…" at bounding box center [498, 323] width 444 height 50
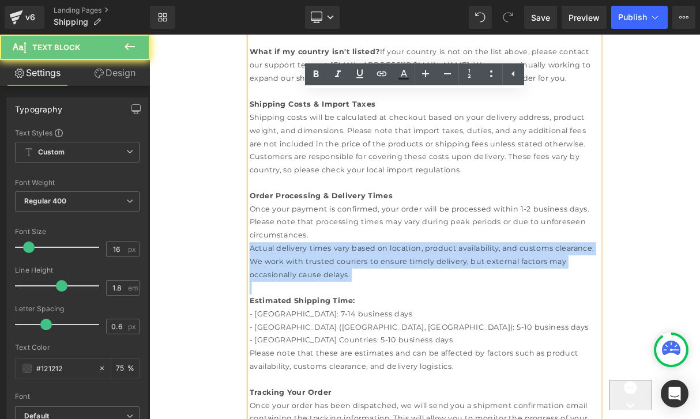
click at [431, 298] on div "Actual delivery times vary based on location, product availability, and customs…" at bounding box center [498, 323] width 444 height 50
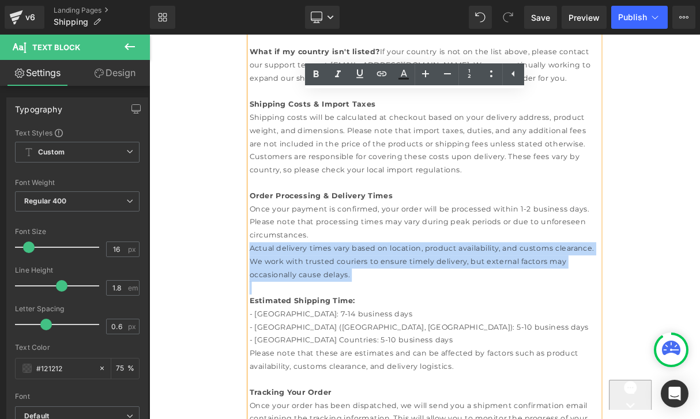
click at [444, 298] on div "Actual delivery times vary based on location, product availability, and customs…" at bounding box center [498, 323] width 444 height 50
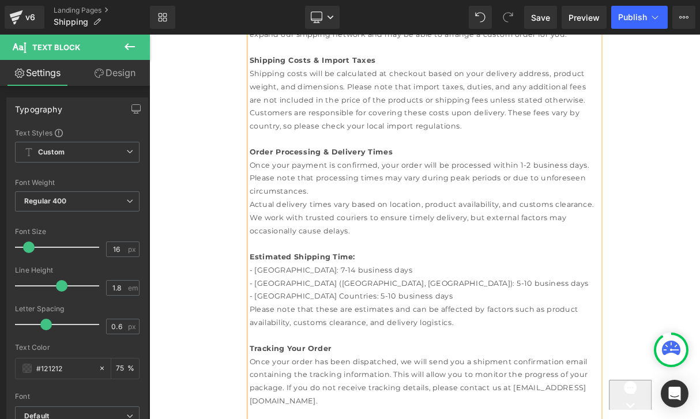
scroll to position [539, 0]
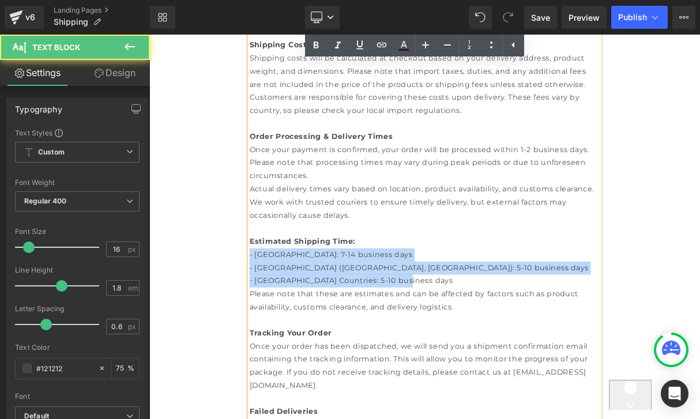
drag, startPoint x: 480, startPoint y: 278, endPoint x: 256, endPoint y: 236, distance: 227.6
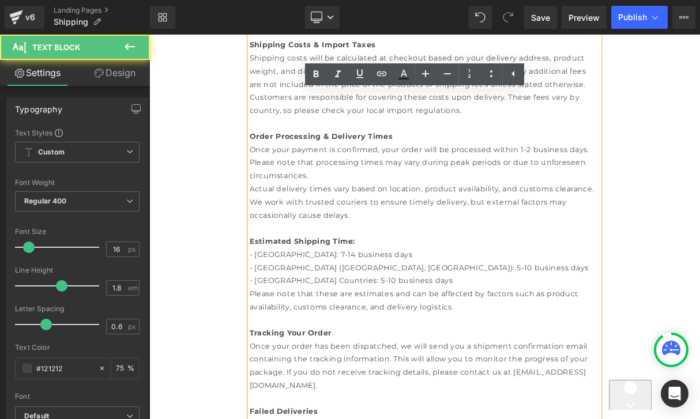
click at [476, 355] on div "Please note that these are estimates and can be affected by factors such as pro…" at bounding box center [498, 371] width 444 height 33
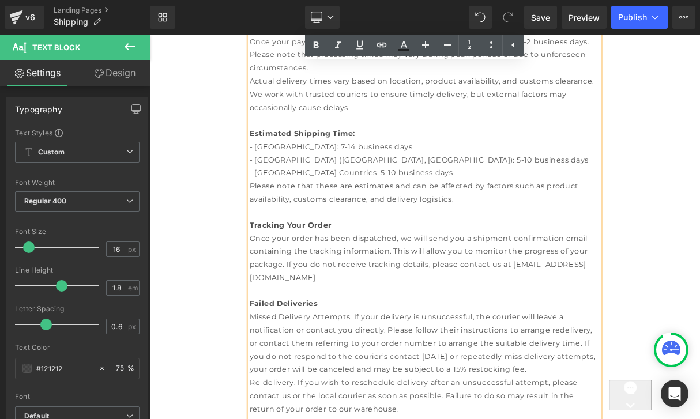
scroll to position [682, 0]
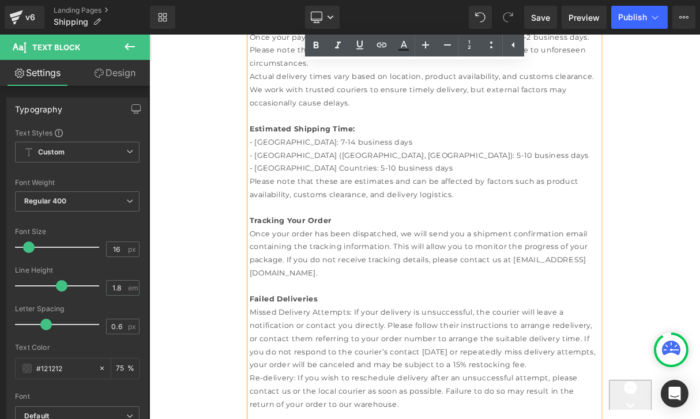
click at [490, 279] on div "Once your order has been dispatched, we will send you a shipment confirmation e…" at bounding box center [498, 312] width 444 height 66
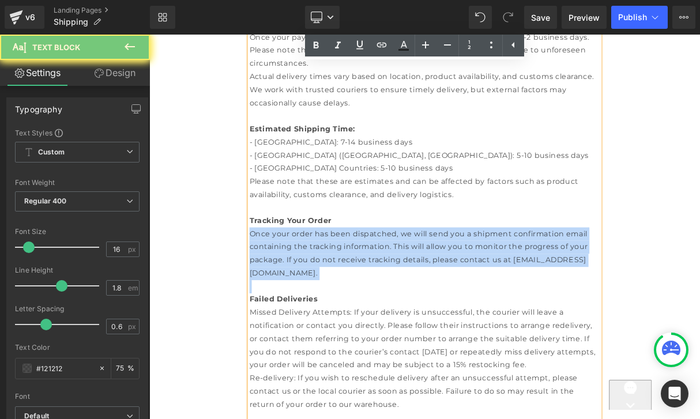
click at [490, 279] on div "Once your order has been dispatched, we will send you a shipment confirmation e…" at bounding box center [498, 312] width 444 height 66
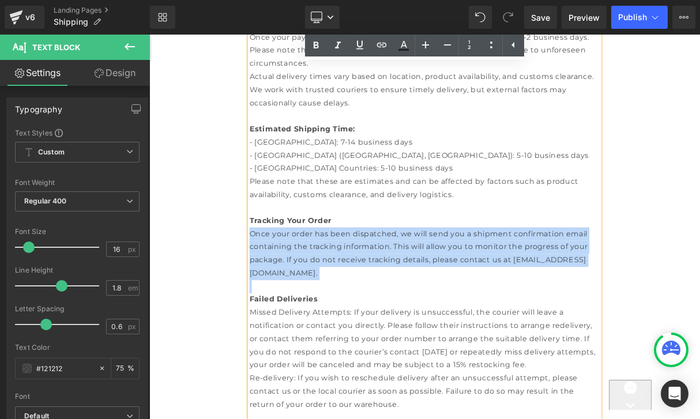
click at [484, 279] on div "Once your order has been dispatched, we will send you a shipment confirmation e…" at bounding box center [498, 312] width 444 height 66
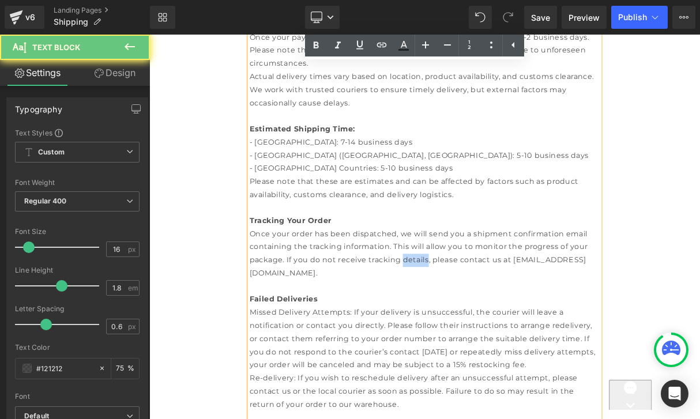
click at [484, 279] on div "Once your order has been dispatched, we will send you a shipment confirmation e…" at bounding box center [498, 312] width 444 height 66
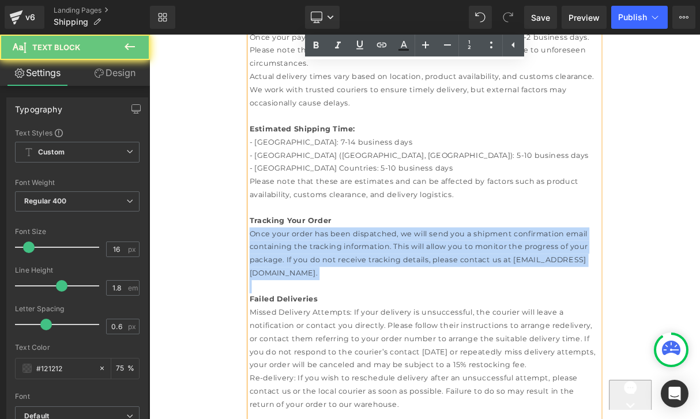
click at [484, 279] on div "Once your order has been dispatched, we will send you a shipment confirmation e…" at bounding box center [498, 312] width 444 height 66
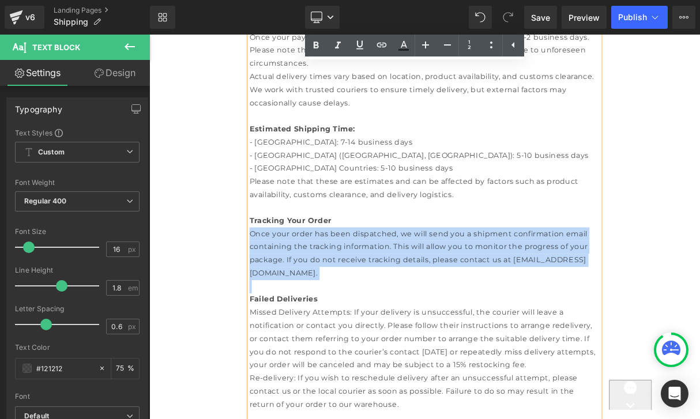
click at [503, 279] on div "Once your order has been dispatched, we will send you a shipment confirmation e…" at bounding box center [498, 312] width 444 height 66
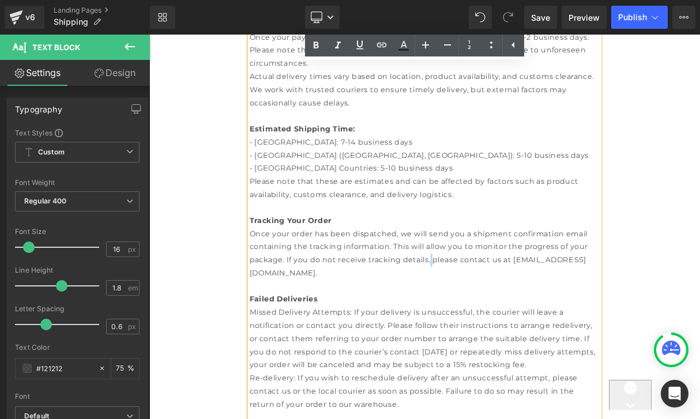
click at [503, 279] on div "Once your order has been dispatched, we will send you a shipment confirmation e…" at bounding box center [498, 312] width 444 height 66
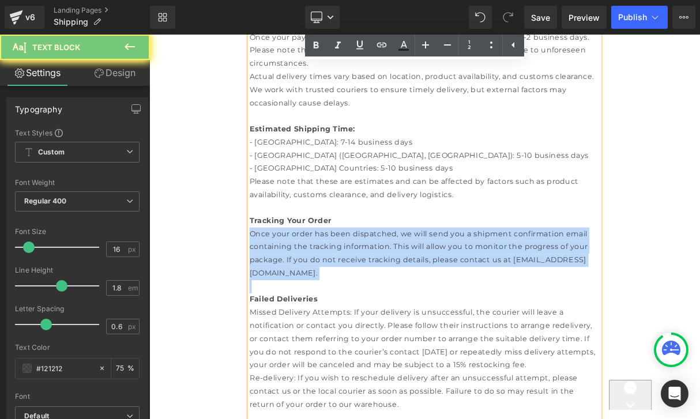
click at [497, 279] on div "Once your order has been dispatched, we will send you a shipment confirmation e…" at bounding box center [498, 312] width 444 height 66
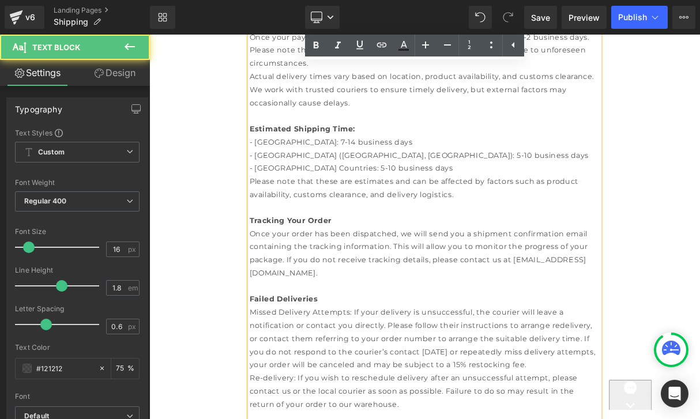
click at [498, 379] on div "Missed Delivery Attempts: If your delivery is unsuccessful, the courier will le…" at bounding box center [498, 420] width 444 height 83
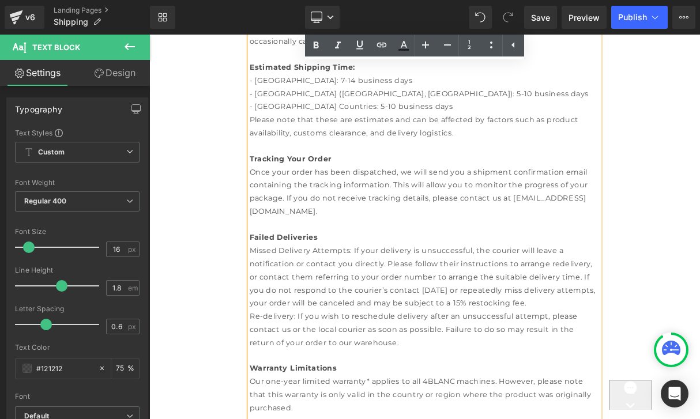
scroll to position [769, 0]
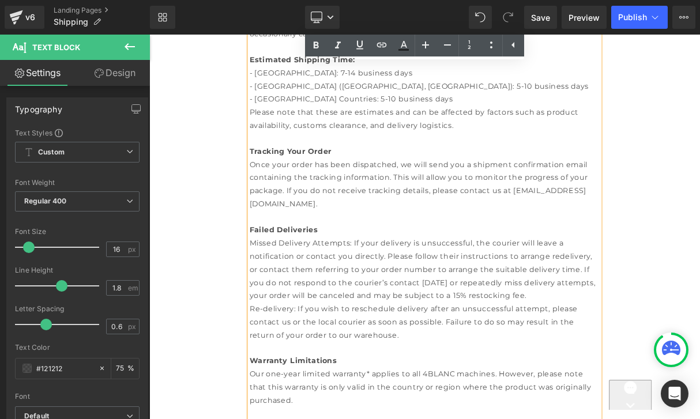
click at [396, 291] on div "Missed Delivery Attempts: If your delivery is unsuccessful, the courier will le…" at bounding box center [498, 332] width 444 height 83
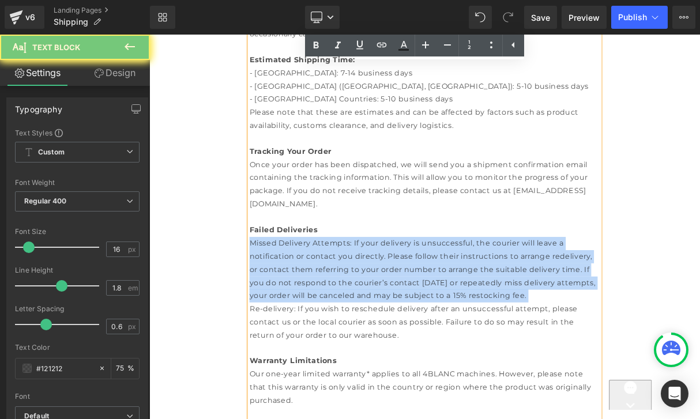
click at [443, 291] on div "Missed Delivery Attempts: If your delivery is unsuccessful, the courier will le…" at bounding box center [498, 332] width 444 height 83
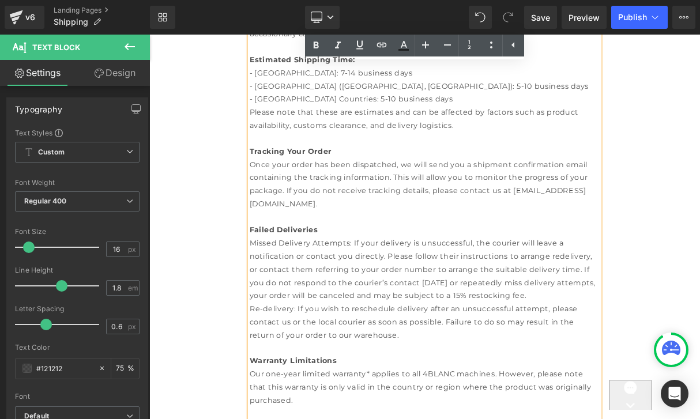
click at [463, 291] on div "Missed Delivery Attempts: If your delivery is unsuccessful, the courier will le…" at bounding box center [498, 332] width 444 height 83
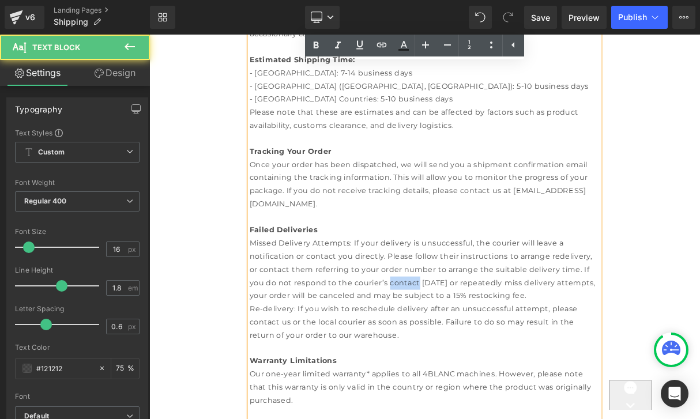
click at [463, 291] on div "Missed Delivery Attempts: If your delivery is unsuccessful, the courier will le…" at bounding box center [498, 332] width 444 height 83
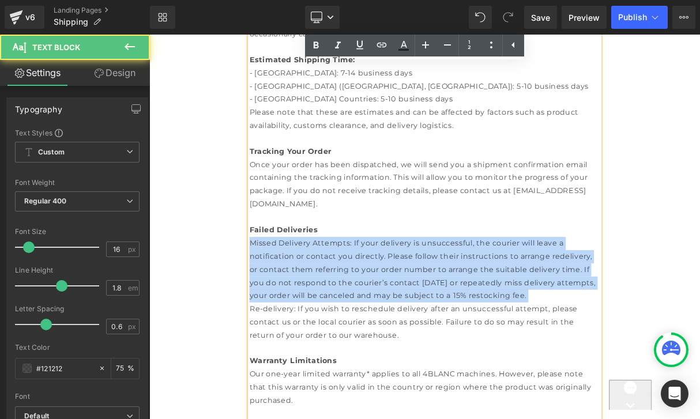
click at [463, 291] on div "Missed Delivery Attempts: If your delivery is unsuccessful, the courier will le…" at bounding box center [498, 332] width 444 height 83
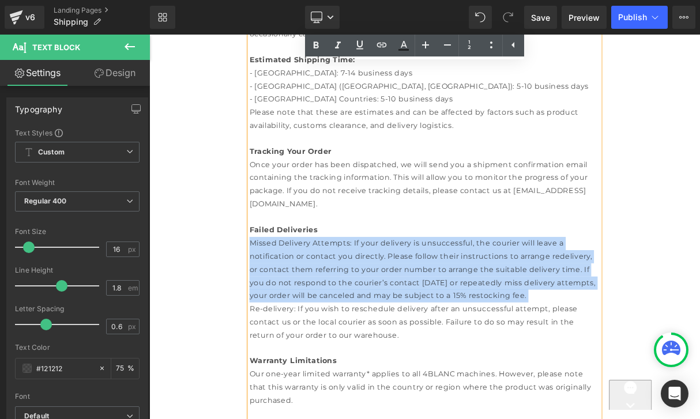
click at [481, 291] on div "Missed Delivery Attempts: If your delivery is unsuccessful, the courier will le…" at bounding box center [498, 332] width 444 height 83
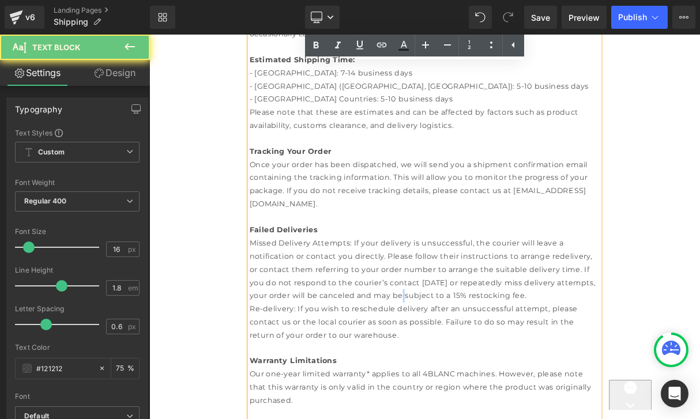
click at [440, 291] on div "Missed Delivery Attempts: If your delivery is unsuccessful, the courier will le…" at bounding box center [498, 332] width 444 height 83
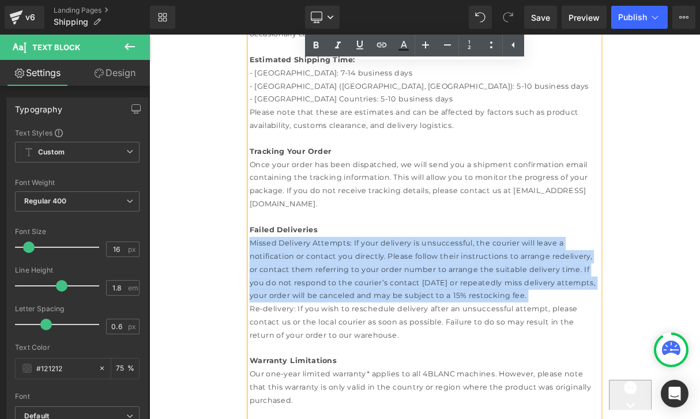
click at [414, 291] on div "Missed Delivery Attempts: If your delivery is unsuccessful, the courier will le…" at bounding box center [498, 332] width 444 height 83
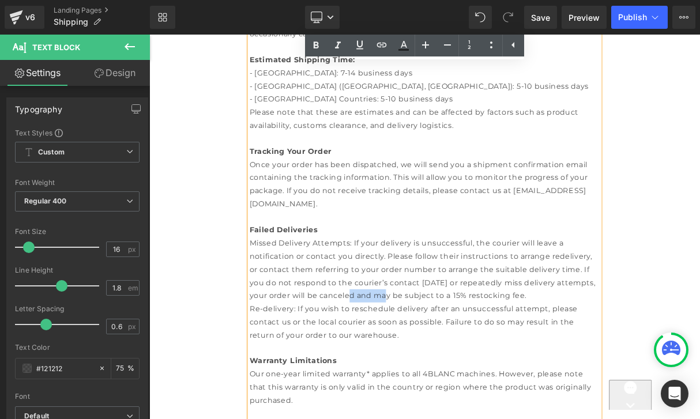
click at [414, 291] on div "Missed Delivery Attempts: If your delivery is unsuccessful, the courier will le…" at bounding box center [498, 332] width 444 height 83
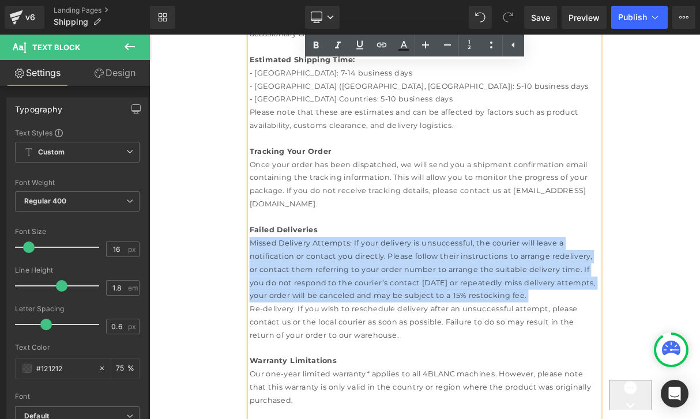
click at [414, 291] on div "Missed Delivery Attempts: If your delivery is unsuccessful, the courier will le…" at bounding box center [498, 332] width 444 height 83
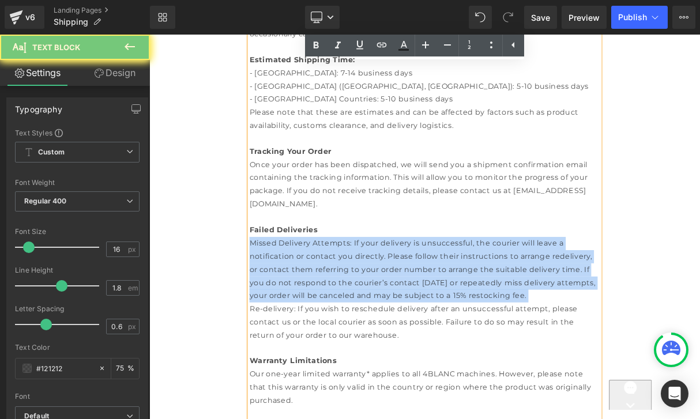
click at [438, 374] on div "Re-delivery: If you wish to reschedule delivery after an unsuccessful attempt, …" at bounding box center [498, 399] width 444 height 50
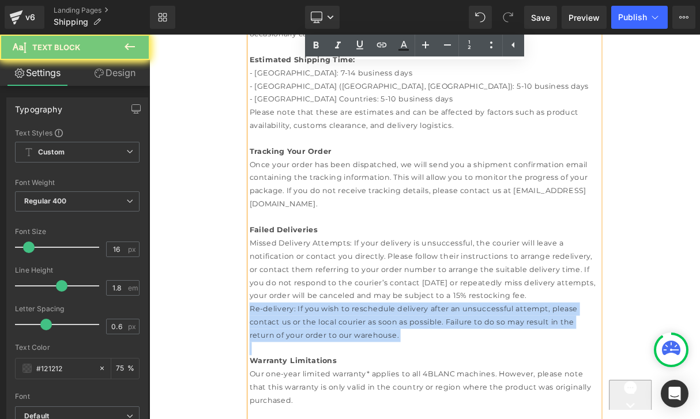
click at [438, 374] on div "Re-delivery: If you wish to reschedule delivery after an unsuccessful attempt, …" at bounding box center [498, 399] width 444 height 50
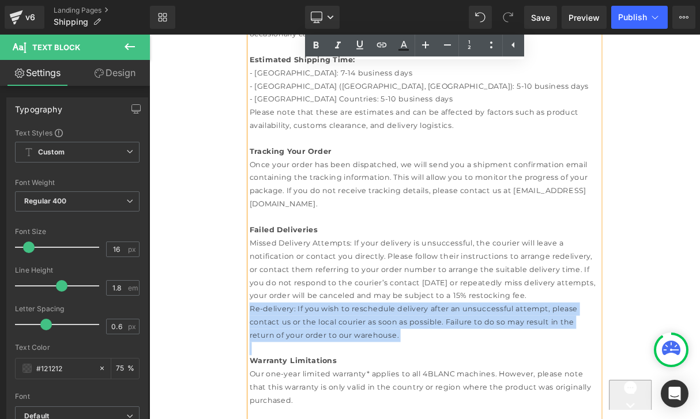
click at [475, 374] on div "Re-delivery: If you wish to reschedule delivery after an unsuccessful attempt, …" at bounding box center [498, 399] width 444 height 50
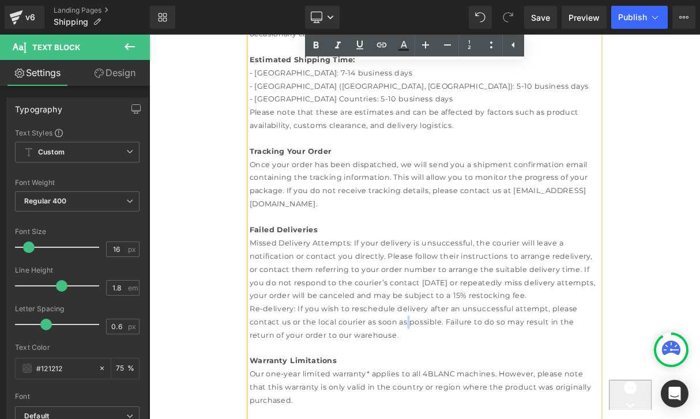
click at [475, 374] on div "Re-delivery: If you wish to reschedule delivery after an unsuccessful attempt, …" at bounding box center [498, 399] width 444 height 50
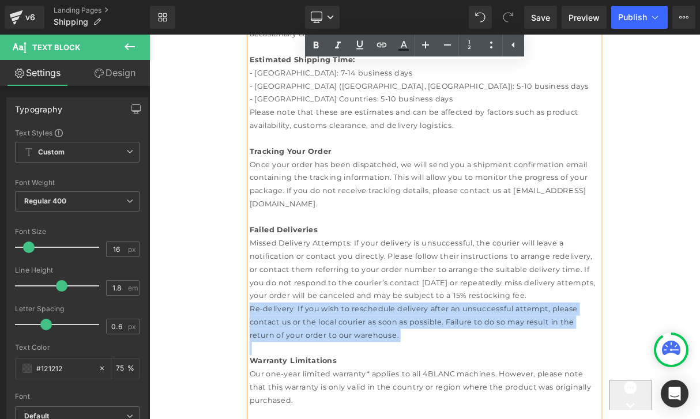
click at [475, 374] on div "Re-delivery: If you wish to reschedule delivery after an unsuccessful attempt, …" at bounding box center [498, 399] width 444 height 50
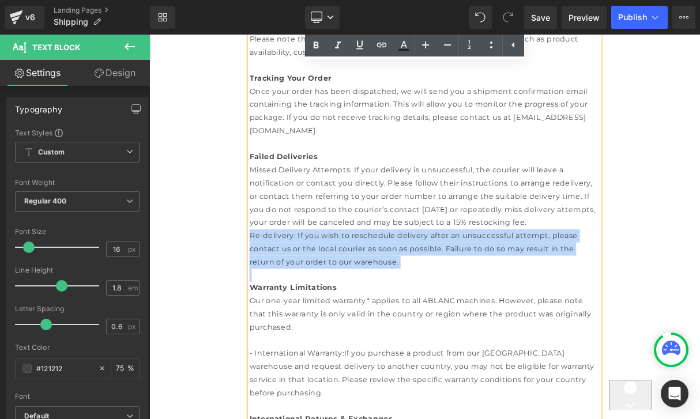
scroll to position [940, 0]
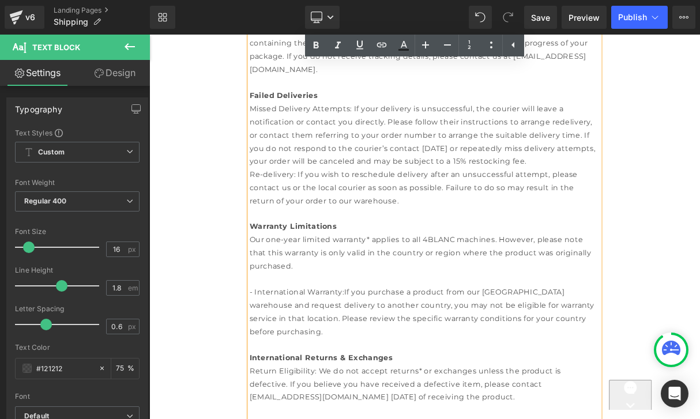
click at [434, 354] on div "- International Warranty:If you purchase a product from our [GEOGRAPHIC_DATA] w…" at bounding box center [498, 387] width 444 height 66
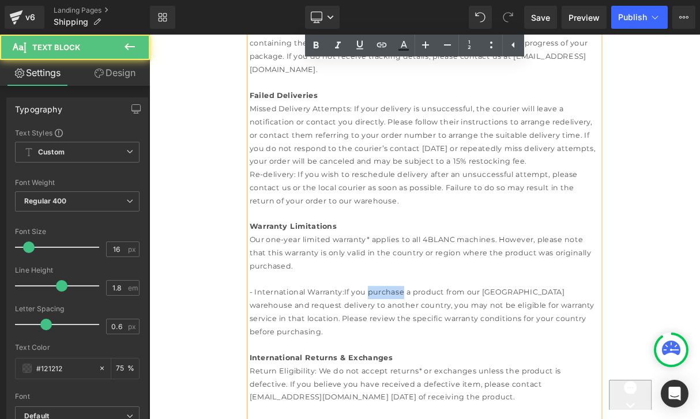
click at [434, 354] on div "- International Warranty:If you purchase a product from our [GEOGRAPHIC_DATA] w…" at bounding box center [498, 387] width 444 height 66
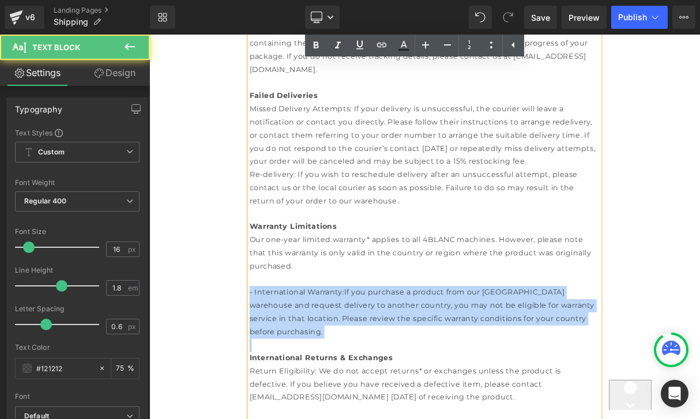
click at [434, 354] on div "- International Warranty:If you purchase a product from our [GEOGRAPHIC_DATA] w…" at bounding box center [498, 387] width 444 height 66
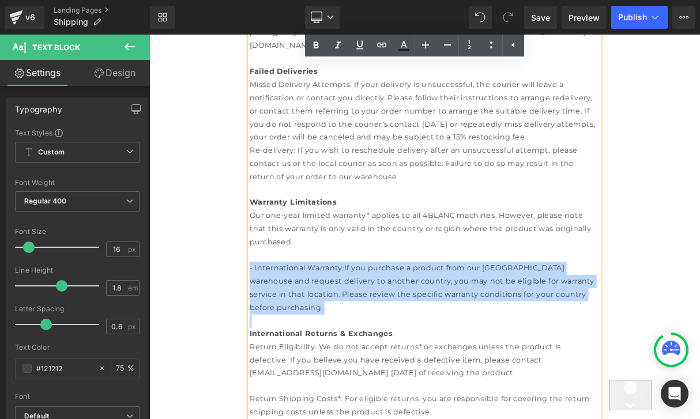
scroll to position [992, 0]
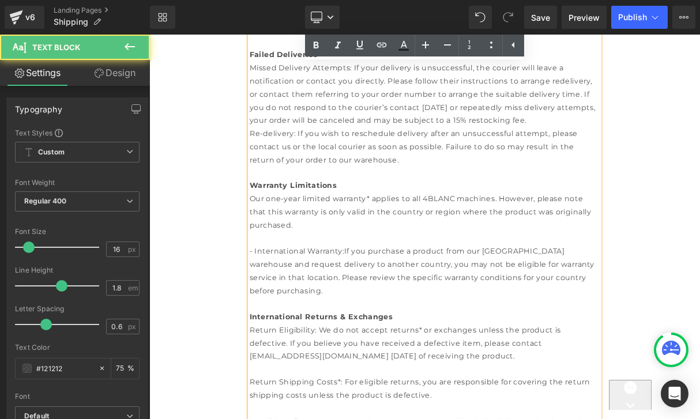
click at [434, 401] on div "Return Eligibility: We do not accept returns* or exchanges unless the product i…" at bounding box center [498, 426] width 444 height 50
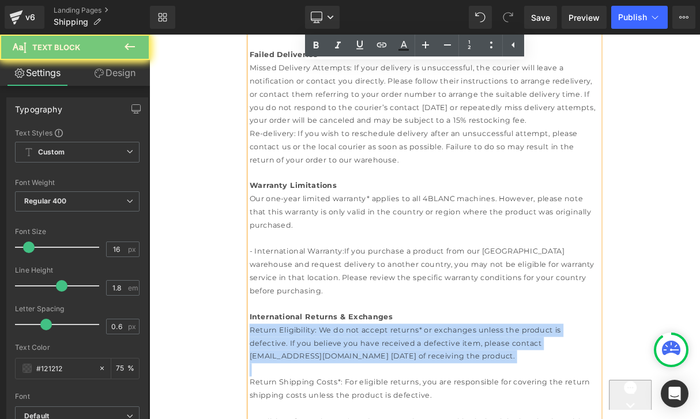
click at [434, 401] on div "Return Eligibility: We do not accept returns* or exchanges unless the product i…" at bounding box center [498, 426] width 444 height 50
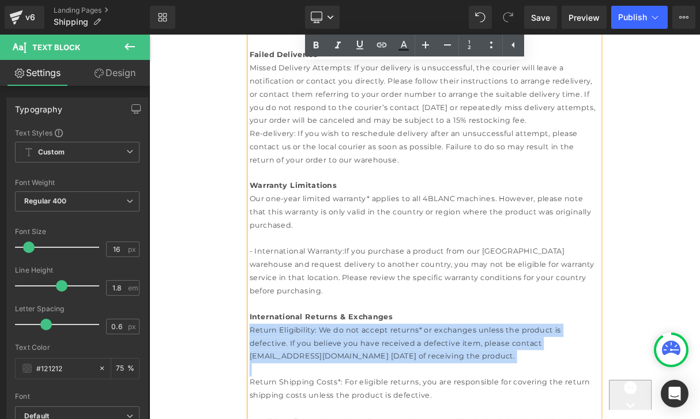
click at [461, 401] on div "Return Eligibility: We do not accept returns* or exchanges unless the product i…" at bounding box center [498, 426] width 444 height 50
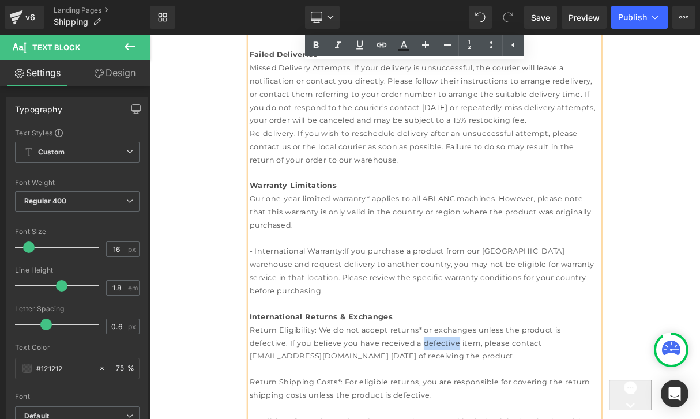
click at [461, 401] on div "Return Eligibility: We do not accept returns* or exchanges unless the product i…" at bounding box center [498, 426] width 444 height 50
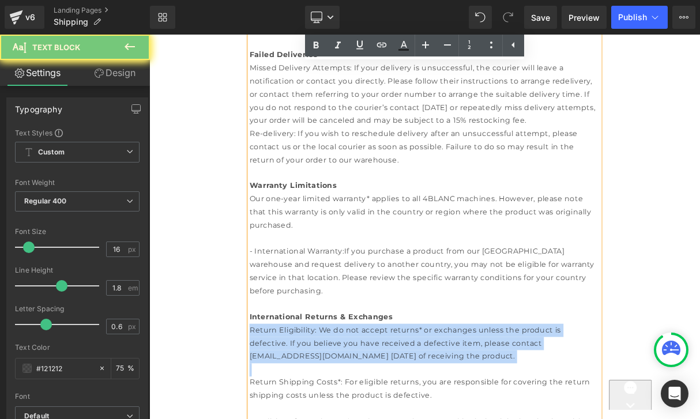
click at [432, 401] on div "Return Eligibility: We do not accept returns* or exchanges unless the product i…" at bounding box center [498, 426] width 444 height 50
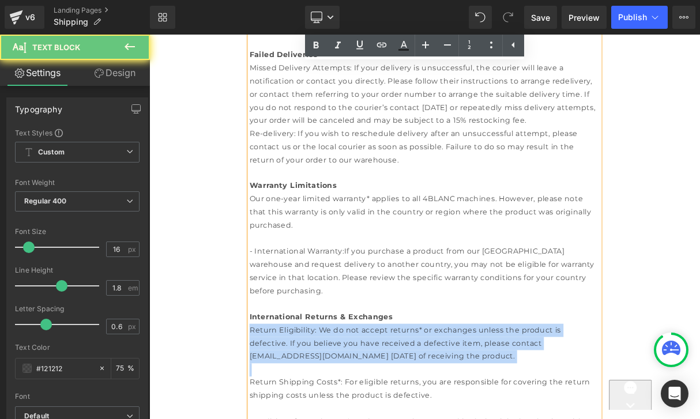
click at [445, 401] on div "Return Eligibility: We do not accept returns* or exchanges unless the product i…" at bounding box center [498, 426] width 444 height 50
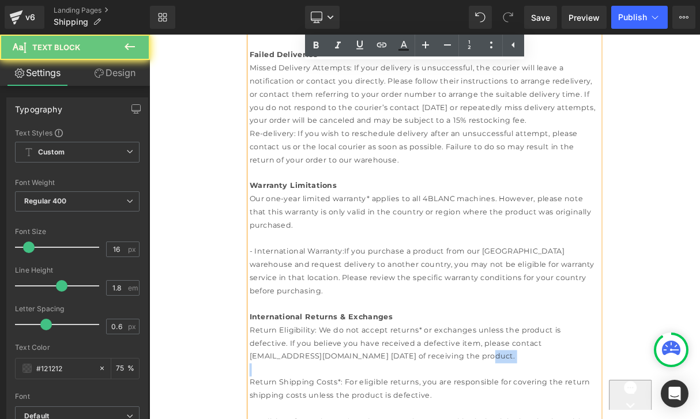
click at [458, 401] on div "Return Eligibility: We do not accept returns* or exchanges unless the product i…" at bounding box center [498, 426] width 444 height 50
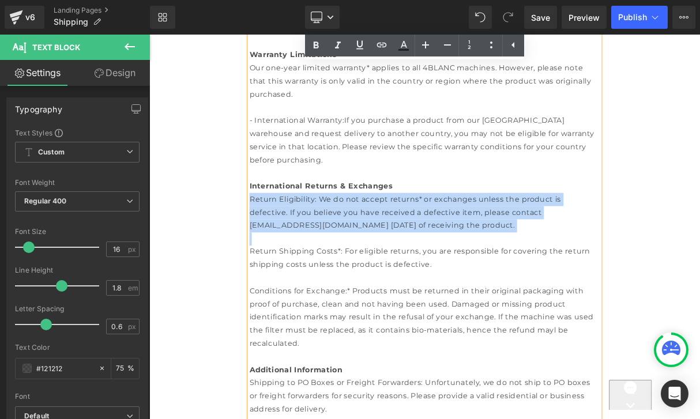
scroll to position [1158, 0]
click at [478, 351] on div "Conditions for Exchange:* Products must be returned in their original packaging…" at bounding box center [498, 392] width 444 height 83
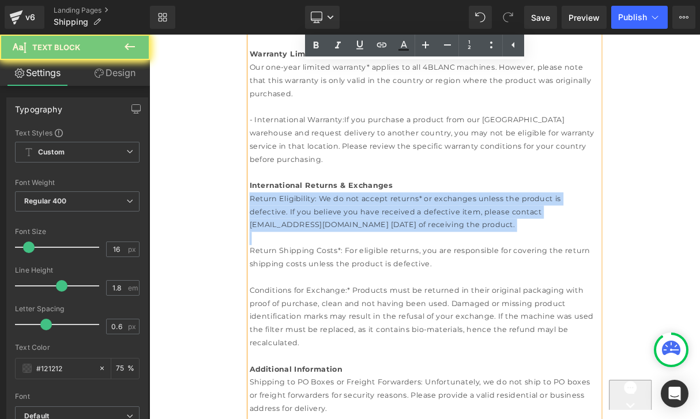
click at [478, 351] on div "Conditions for Exchange:* Products must be returned in their original packaging…" at bounding box center [498, 392] width 444 height 83
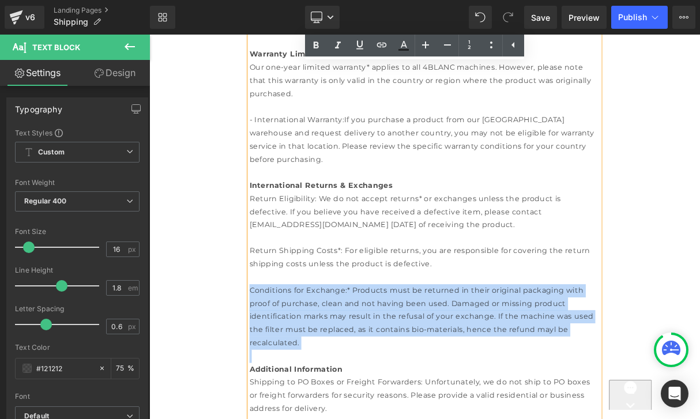
click at [451, 351] on div "Conditions for Exchange:* Products must be returned in their original packaging…" at bounding box center [498, 392] width 444 height 83
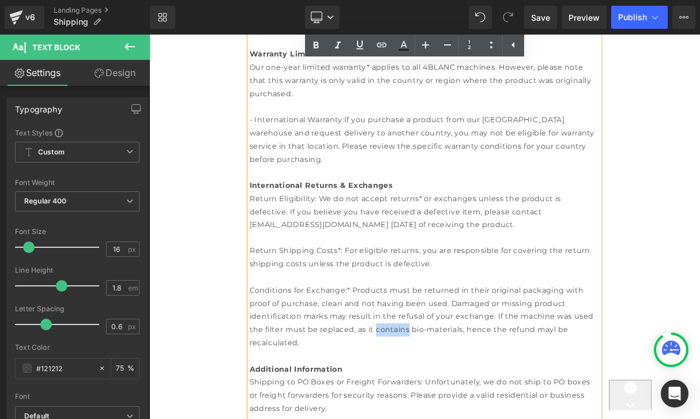
click at [451, 351] on div "Conditions for Exchange:* Products must be returned in their original packaging…" at bounding box center [498, 392] width 444 height 83
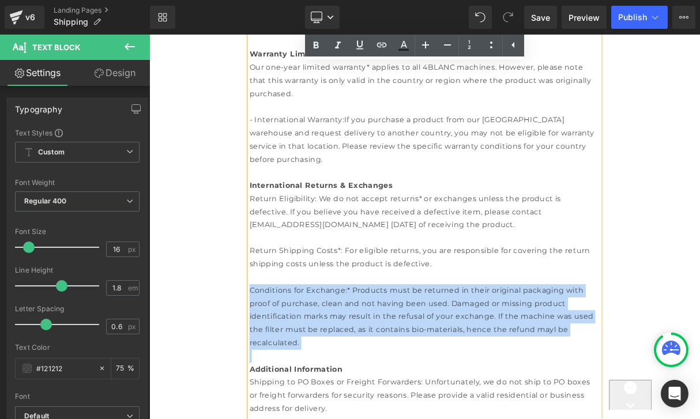
click at [451, 351] on div "Conditions for Exchange:* Products must be returned in their original packaging…" at bounding box center [498, 392] width 444 height 83
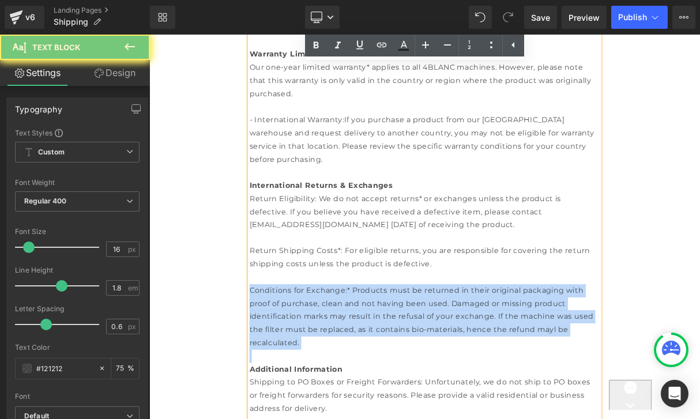
click at [423, 351] on div "Conditions for Exchange:* Products must be returned in their original packaging…" at bounding box center [498, 392] width 444 height 83
click at [413, 351] on div "Conditions for Exchange:* Products must be returned in their original packaging…" at bounding box center [498, 392] width 444 height 83
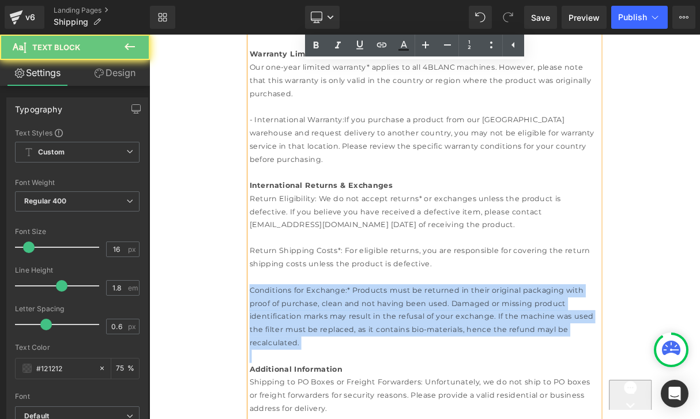
click at [413, 351] on div "Conditions for Exchange:* Products must be returned in their original packaging…" at bounding box center [498, 392] width 444 height 83
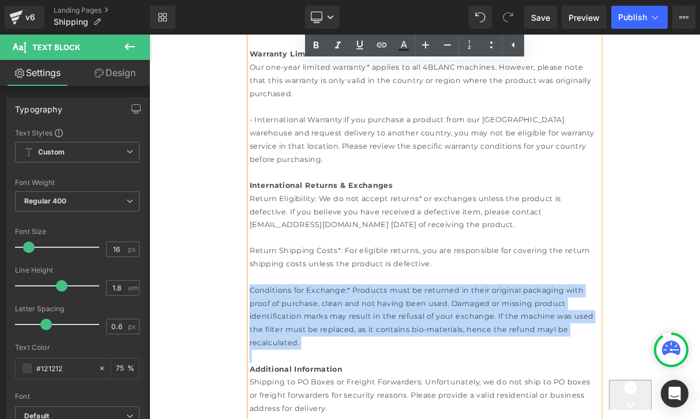
click at [401, 351] on div "Conditions for Exchange:* Products must be returned in their original packaging…" at bounding box center [498, 392] width 444 height 83
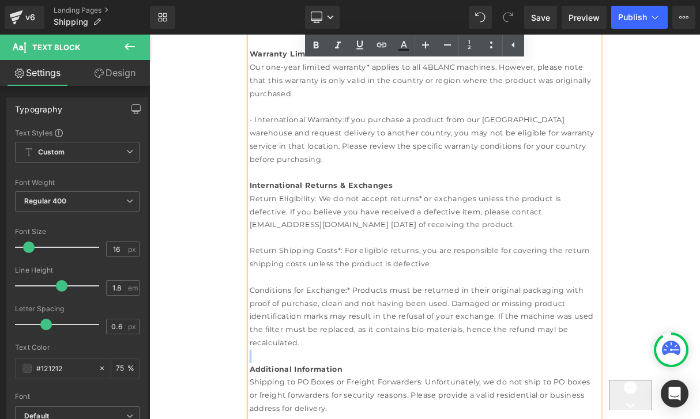
click at [378, 351] on div "Conditions for Exchange:* Products must be returned in their original packaging…" at bounding box center [498, 392] width 444 height 83
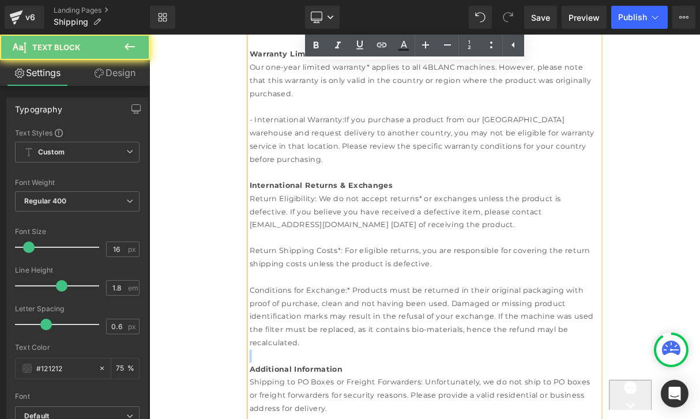
click at [378, 351] on div "Conditions for Exchange:* Products must be returned in their original packaging…" at bounding box center [498, 392] width 444 height 83
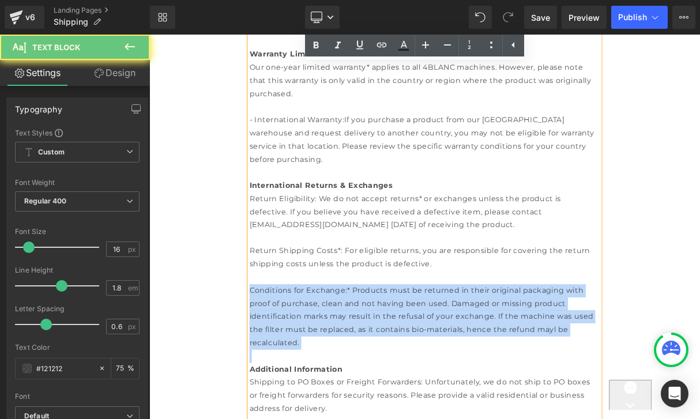
click at [378, 351] on div "Conditions for Exchange:* Products must be returned in their original packaging…" at bounding box center [498, 392] width 444 height 83
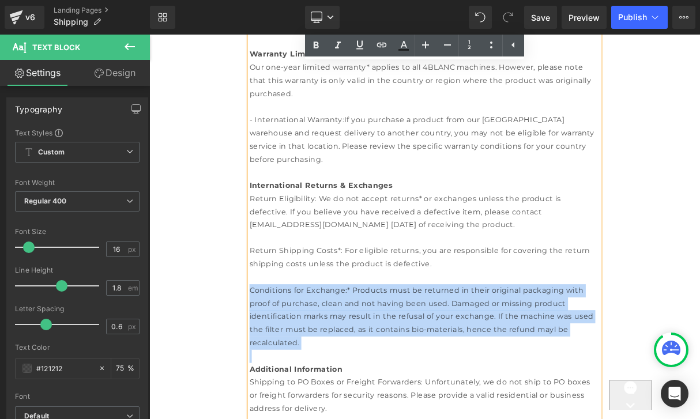
click at [379, 351] on div "Conditions for Exchange:* Products must be returned in their original packaging…" at bounding box center [498, 392] width 444 height 83
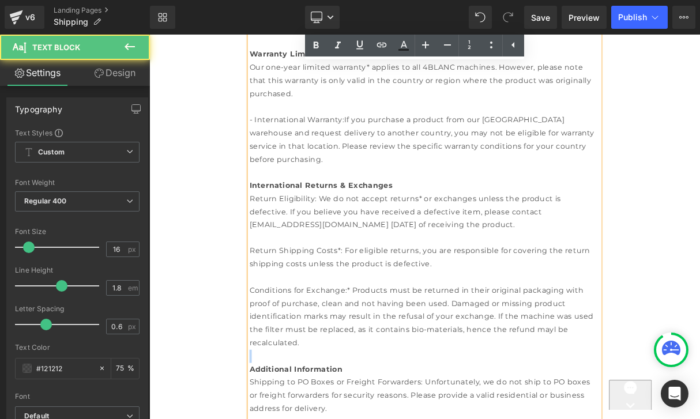
click at [379, 351] on div "Conditions for Exchange:* Products must be returned in their original packaging…" at bounding box center [498, 392] width 444 height 83
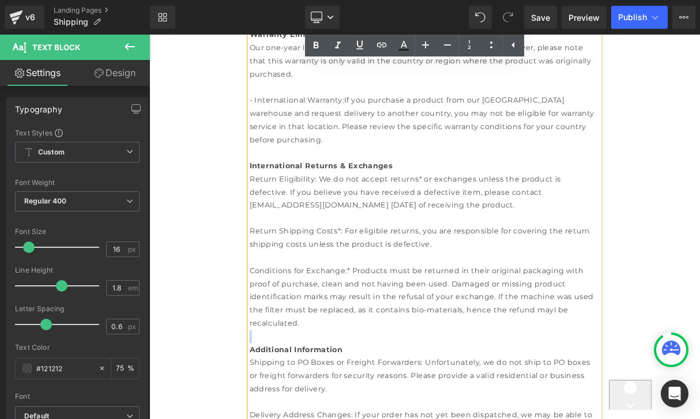
scroll to position [1192, 0]
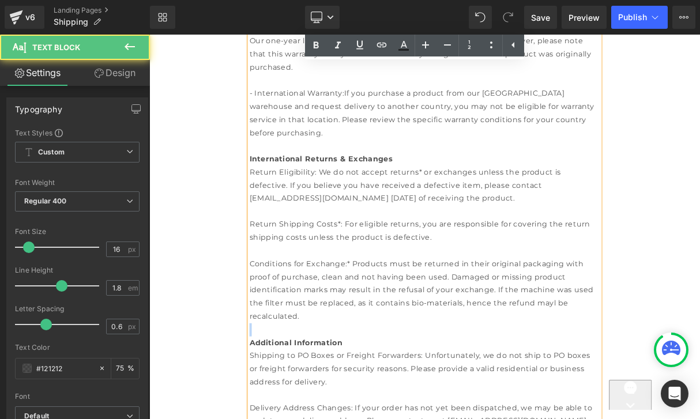
click at [374, 318] on div "Conditions for Exchange:* Products must be returned in their original packaging…" at bounding box center [498, 359] width 444 height 83
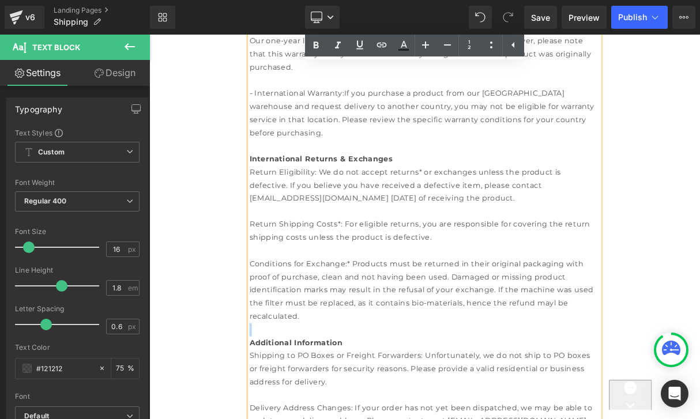
scroll to position [1221, 0]
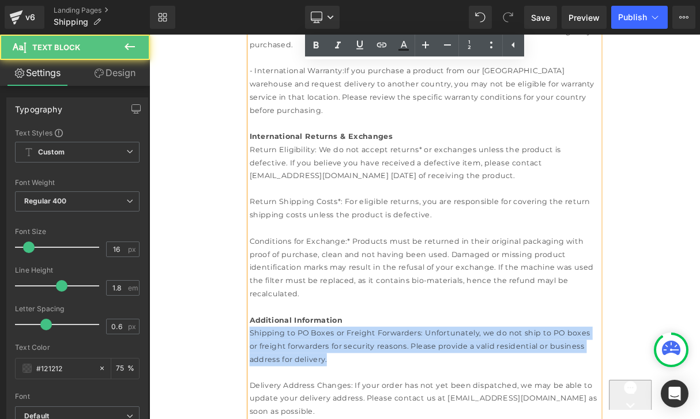
drag, startPoint x: 402, startPoint y: 333, endPoint x: 435, endPoint y: 361, distance: 42.6
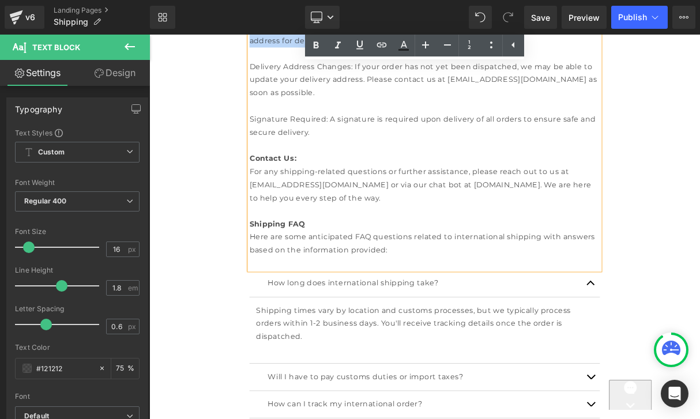
scroll to position [1630, 0]
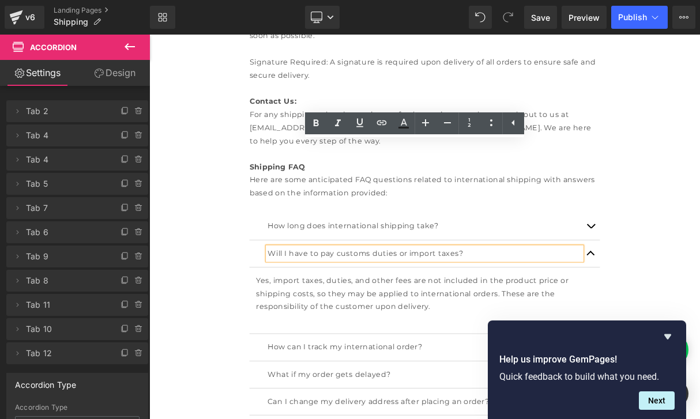
scroll to position [1699, 0]
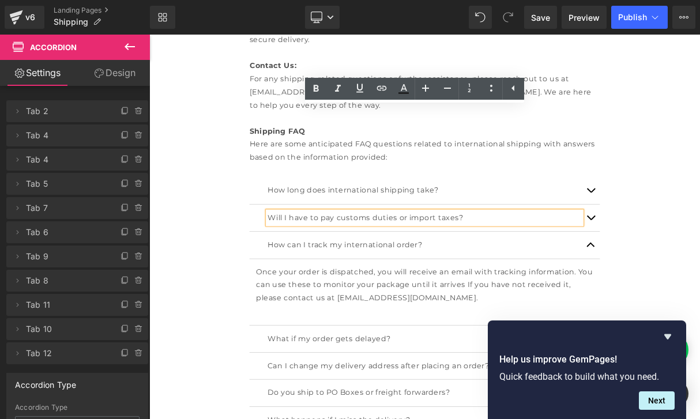
scroll to position [1743, 0]
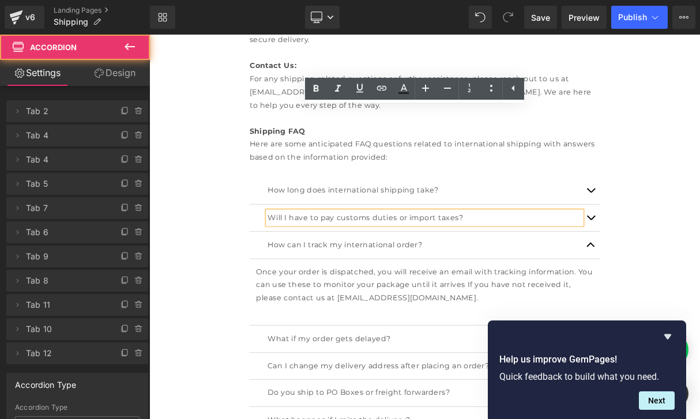
click at [700, 403] on button "button" at bounding box center [708, 420] width 23 height 34
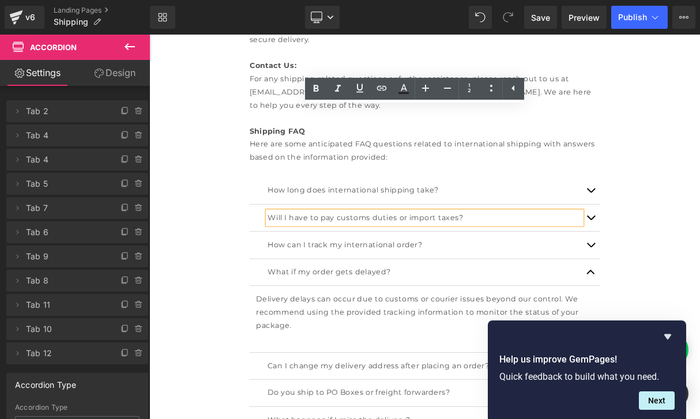
click at [700, 284] on button "button" at bounding box center [708, 301] width 23 height 34
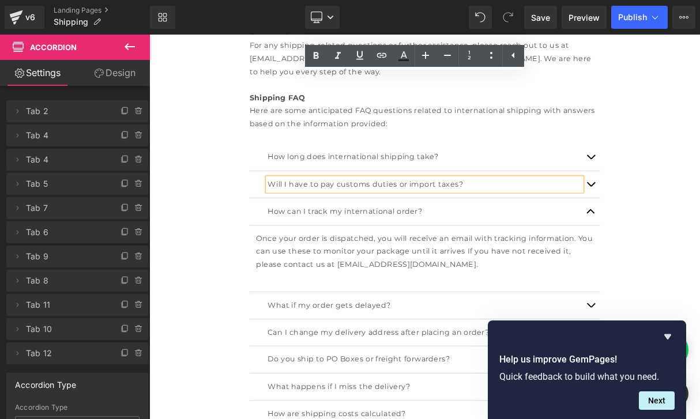
scroll to position [1794, 0]
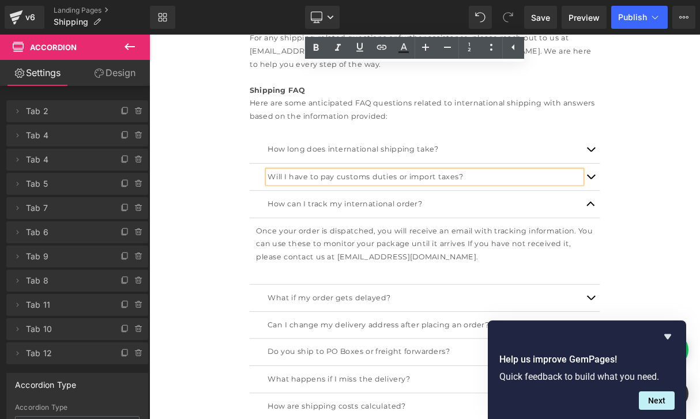
click at [700, 351] on button "button" at bounding box center [708, 368] width 23 height 34
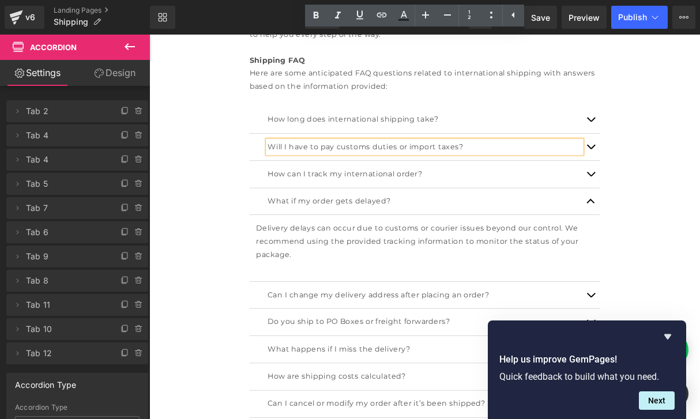
scroll to position [1835, 0]
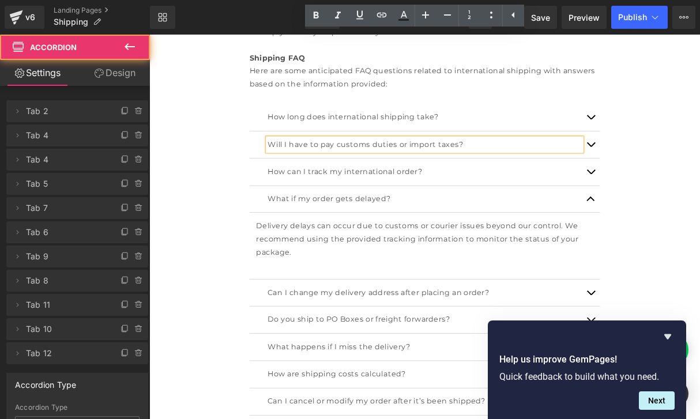
click at [700, 345] on button "button" at bounding box center [708, 362] width 23 height 34
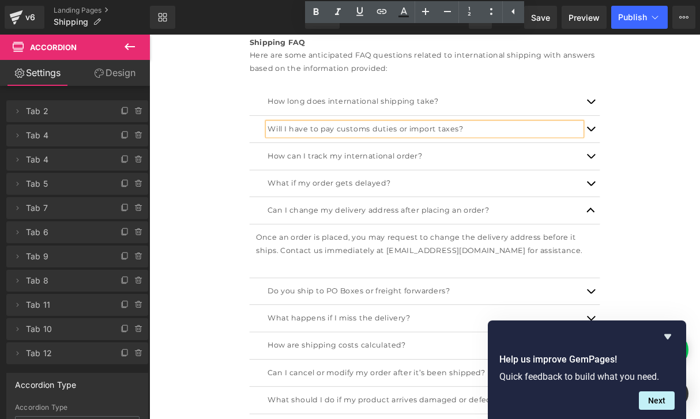
scroll to position [1867, 0]
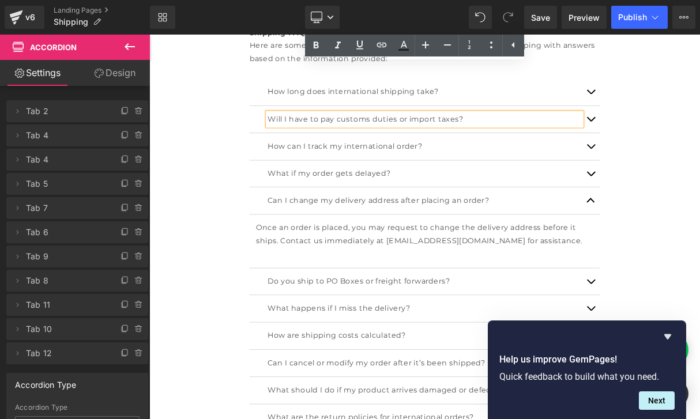
click at [700, 331] on button "button" at bounding box center [708, 348] width 23 height 34
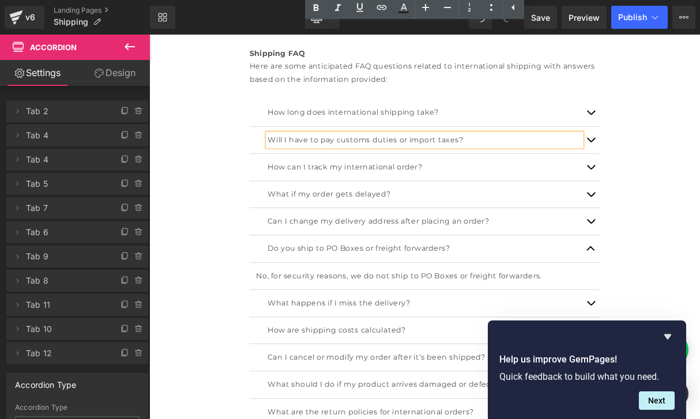
scroll to position [1850, 0]
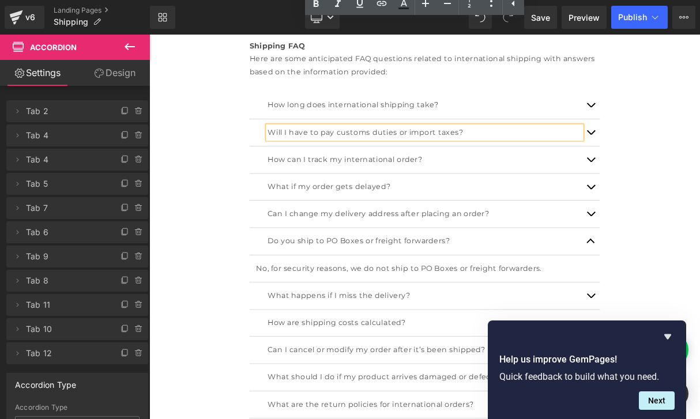
click at [700, 369] on span "button" at bounding box center [709, 369] width 0 height 0
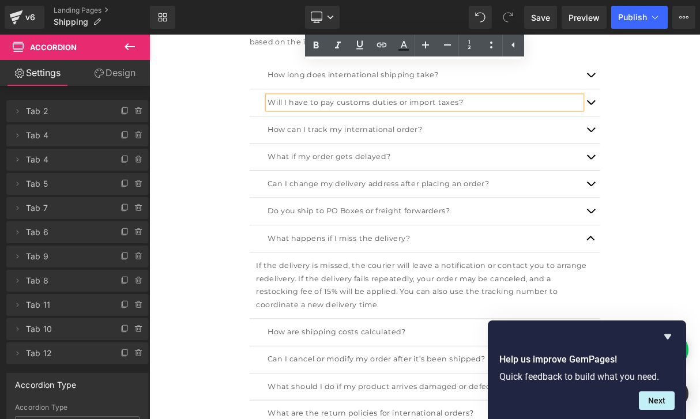
scroll to position [1894, 0]
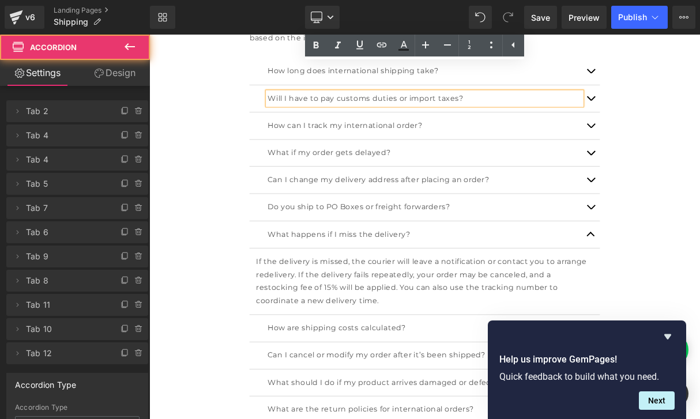
click at [700, 390] on button "button" at bounding box center [708, 407] width 23 height 34
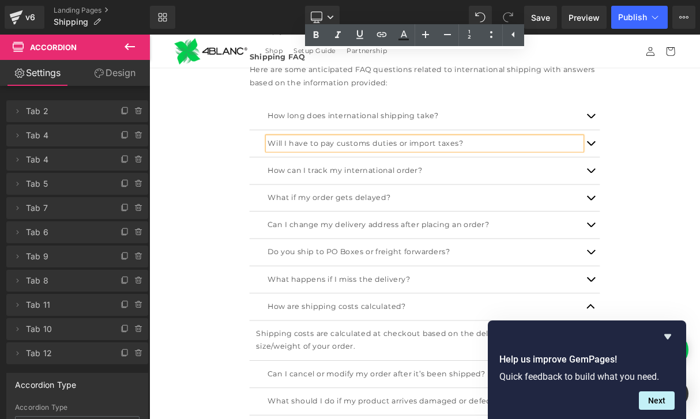
scroll to position [1811, 0]
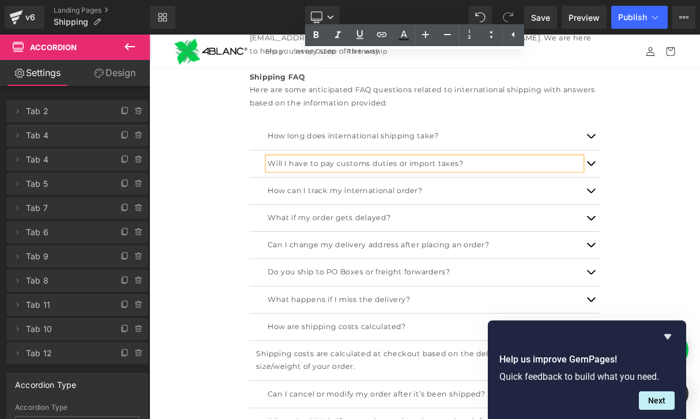
click at [700, 354] on button "button" at bounding box center [708, 371] width 23 height 34
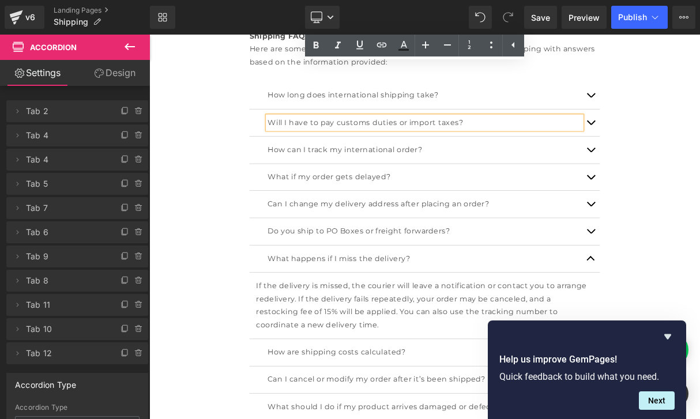
scroll to position [1869, 0]
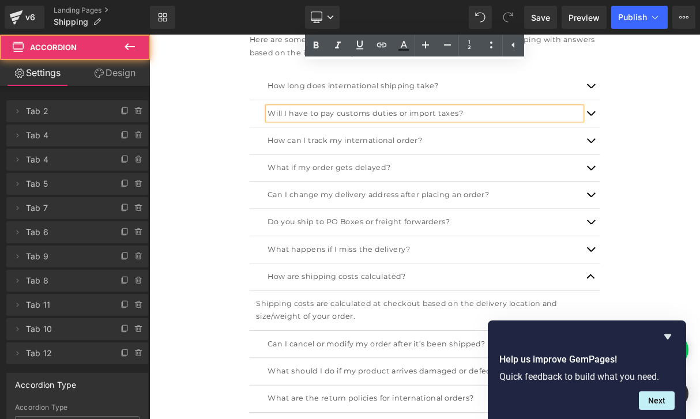
scroll to position [1887, 0]
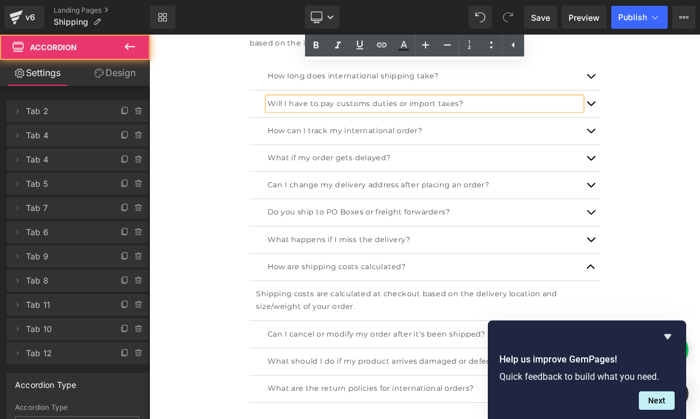
click at [700, 397] on button "button" at bounding box center [708, 414] width 23 height 34
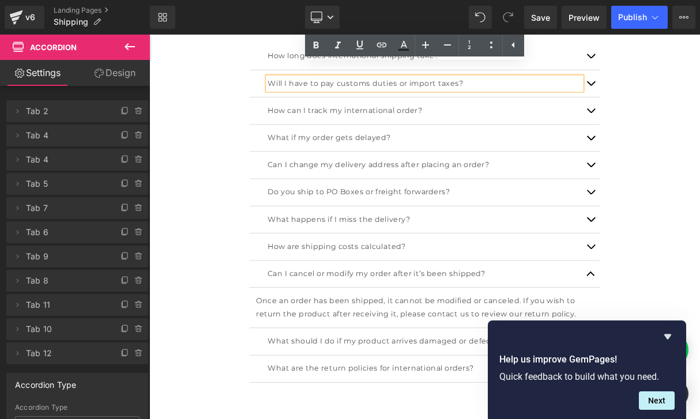
scroll to position [1914, 0]
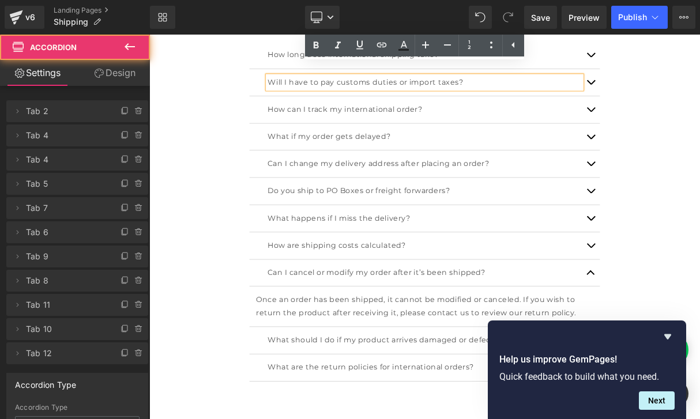
click at [700, 419] on span "button" at bounding box center [709, 425] width 0 height 0
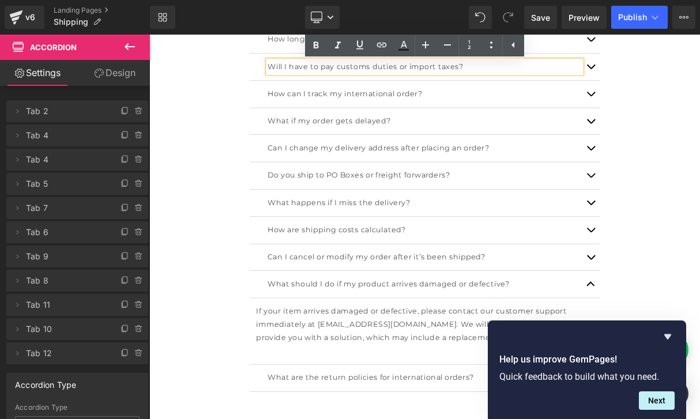
scroll to position [1952, 0]
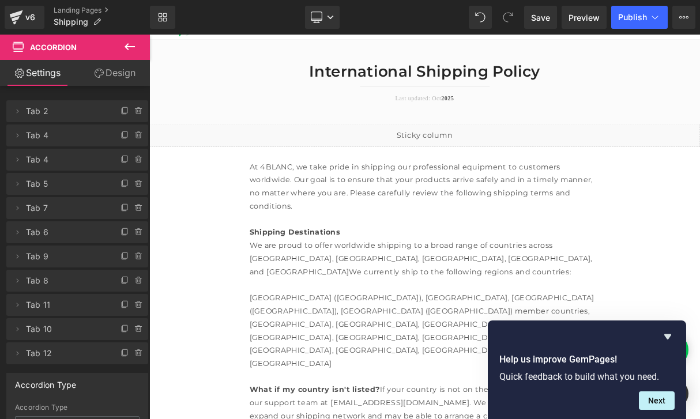
scroll to position [54, 0]
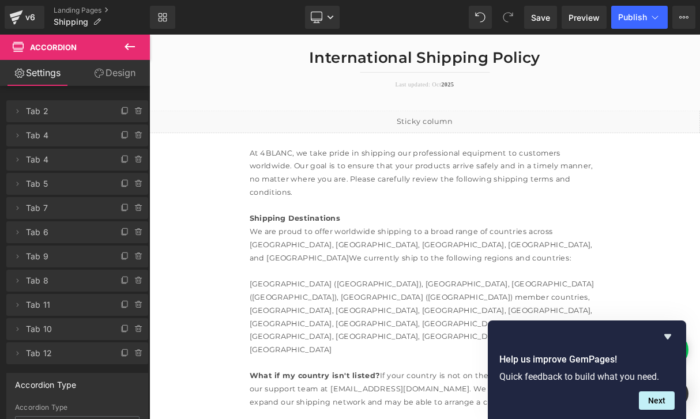
click at [464, 345] on span "[GEOGRAPHIC_DATA] ([GEOGRAPHIC_DATA]), [GEOGRAPHIC_DATA], [GEOGRAPHIC_DATA] ([G…" at bounding box center [494, 392] width 437 height 94
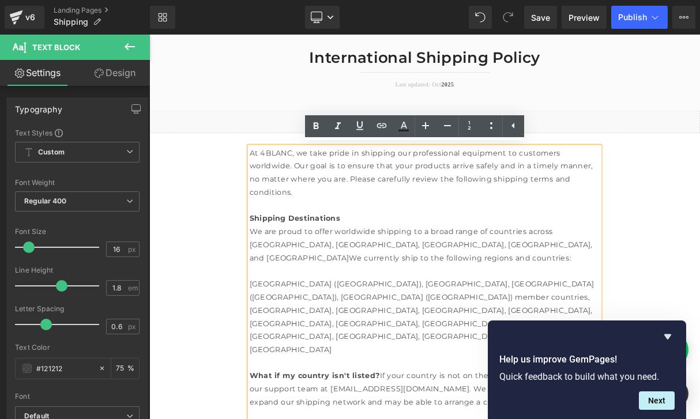
click at [535, 292] on div "We are proud to offer worldwide shipping to a broad range of countries across […" at bounding box center [498, 301] width 444 height 50
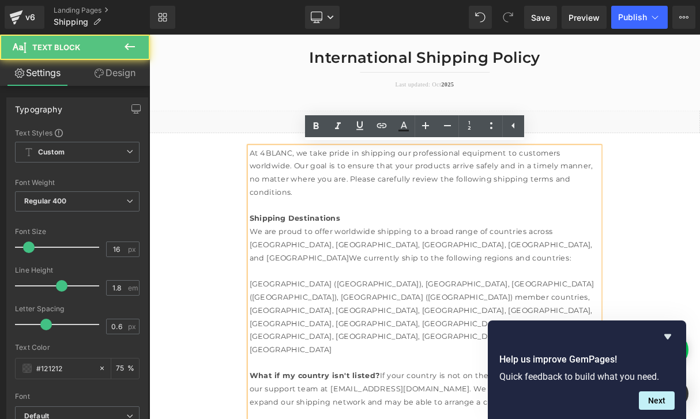
click at [524, 294] on div "We are proud to offer worldwide shipping to a broad range of countries across […" at bounding box center [498, 301] width 444 height 50
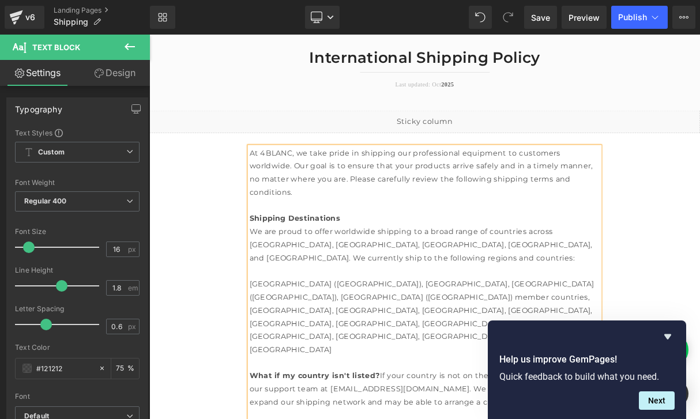
click at [453, 317] on div "We are proud to offer worldwide shipping to a broad range of countries across […" at bounding box center [498, 301] width 444 height 50
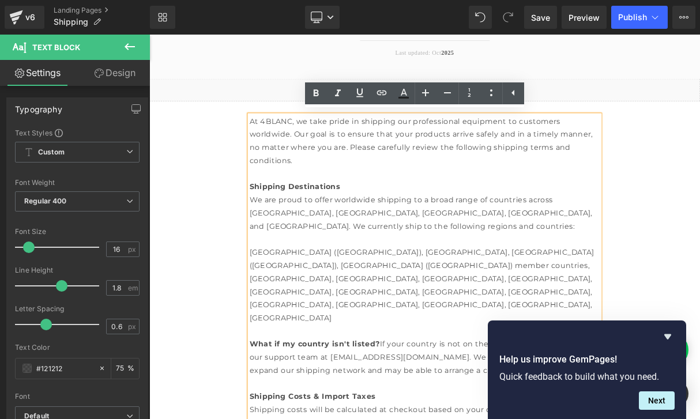
scroll to position [118, 0]
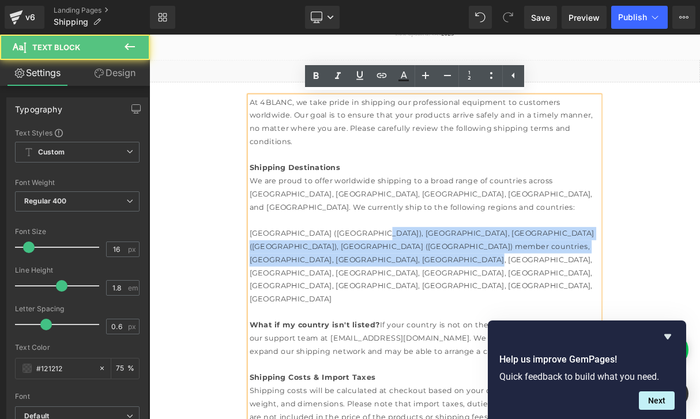
drag, startPoint x: 507, startPoint y: 313, endPoint x: 467, endPoint y: 281, distance: 51.3
click at [424, 280] on div "[GEOGRAPHIC_DATA] ([GEOGRAPHIC_DATA]), [GEOGRAPHIC_DATA], [GEOGRAPHIC_DATA] ([G…" at bounding box center [498, 329] width 444 height 100
click at [467, 281] on span "[GEOGRAPHIC_DATA] ([GEOGRAPHIC_DATA]), [GEOGRAPHIC_DATA], [GEOGRAPHIC_DATA] ([G…" at bounding box center [494, 328] width 437 height 94
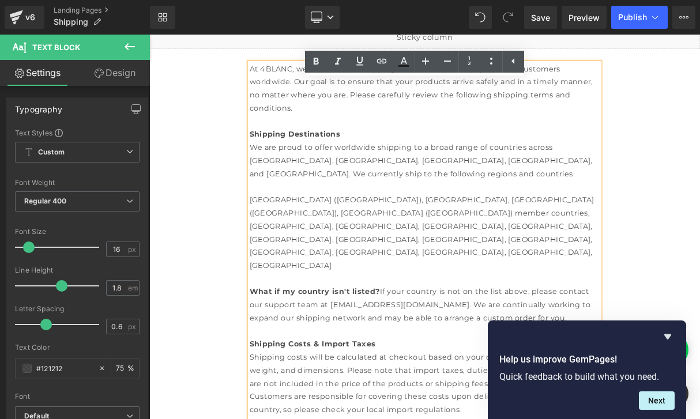
scroll to position [168, 0]
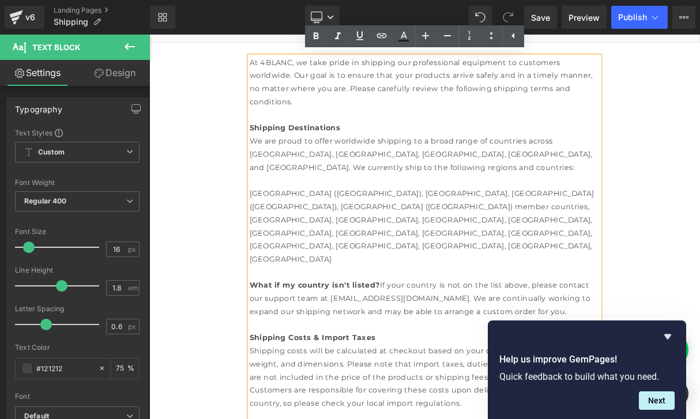
click at [437, 345] on div "What if my country isn't listed? If your country is not on the list above, plea…" at bounding box center [498, 370] width 444 height 50
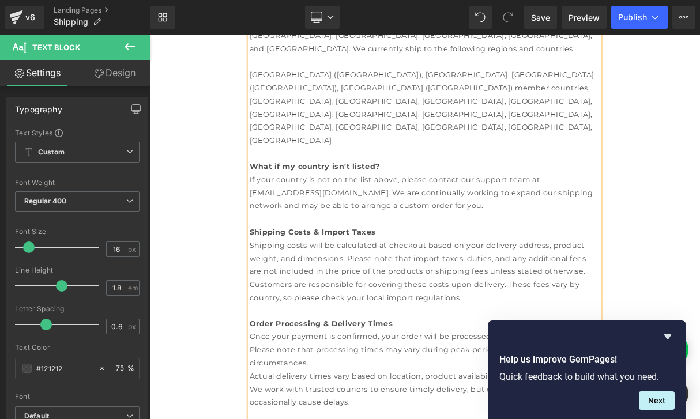
scroll to position [336, 0]
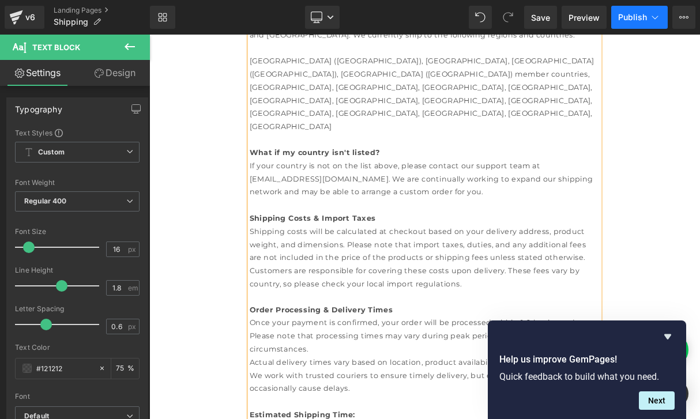
click at [630, 22] on button "Publish" at bounding box center [639, 17] width 57 height 23
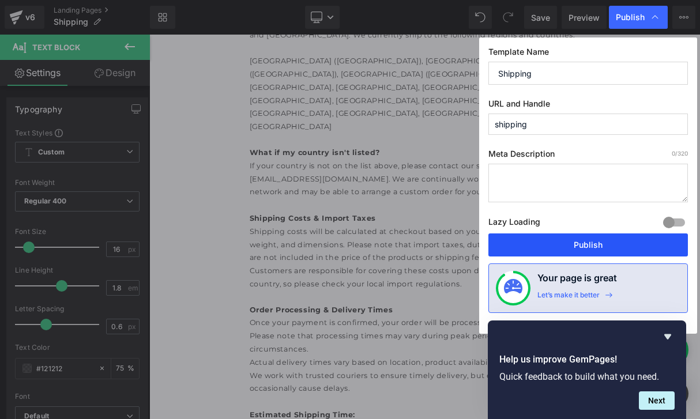
click at [558, 239] on button "Publish" at bounding box center [589, 245] width 200 height 23
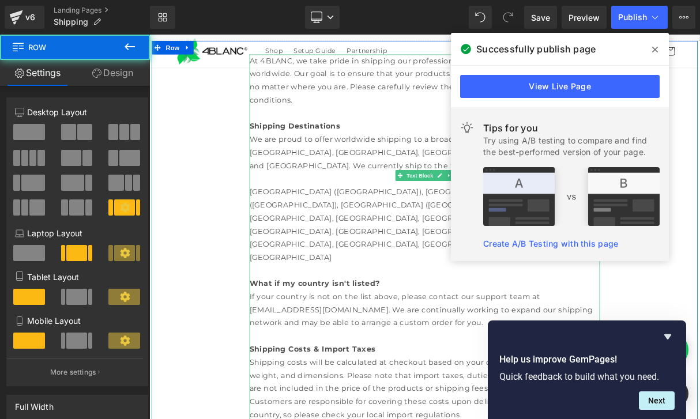
scroll to position [27, 0]
